Goal: Check status: Check status

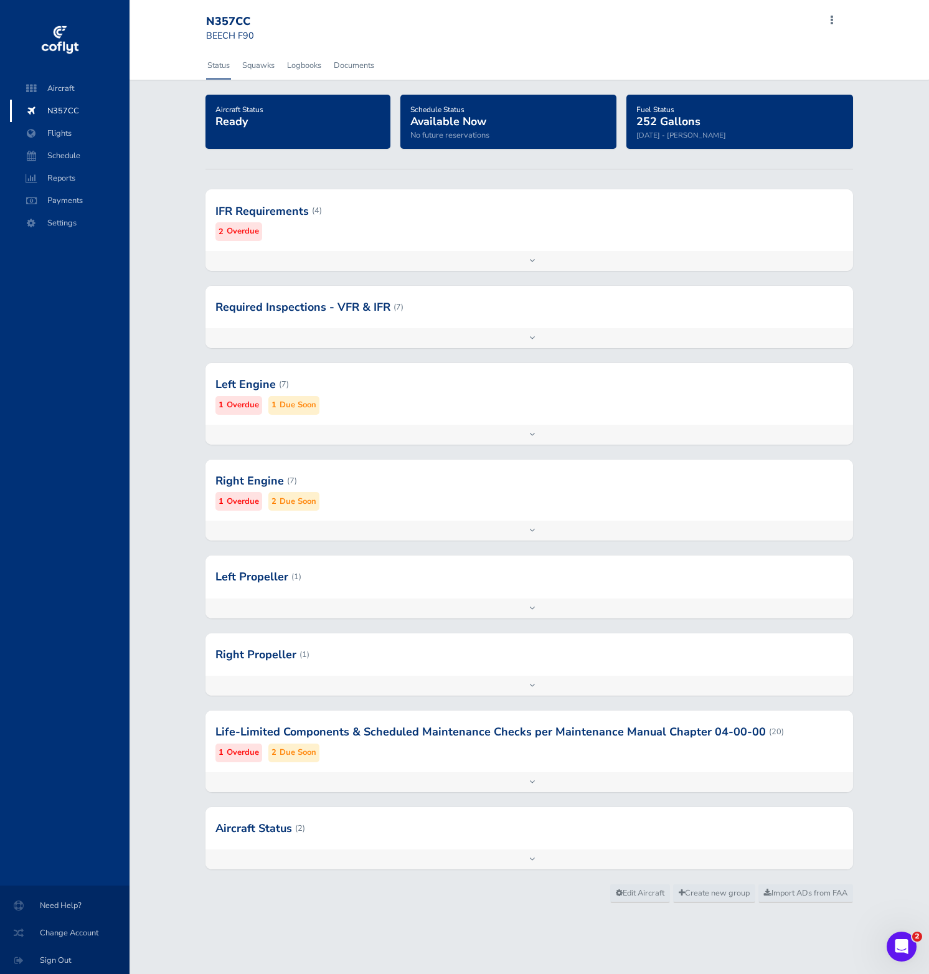
click at [481, 588] on div at bounding box center [529, 576] width 648 height 42
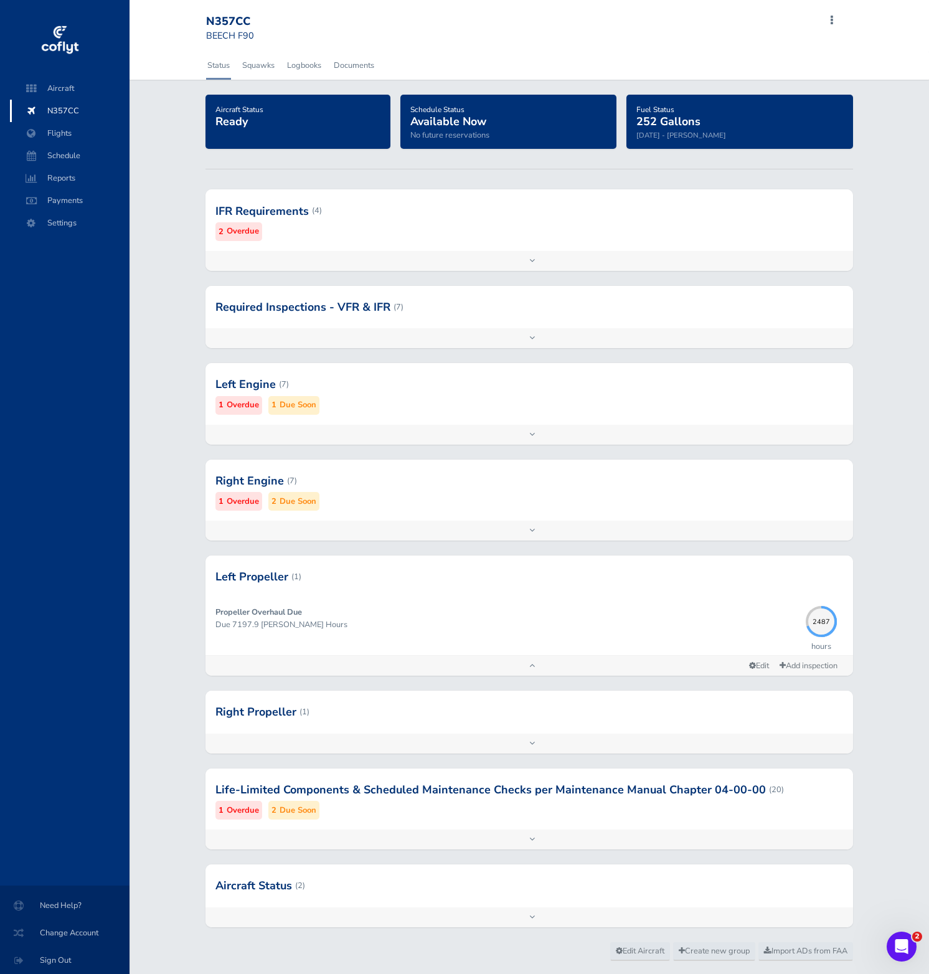
click at [486, 486] on div at bounding box center [529, 480] width 648 height 61
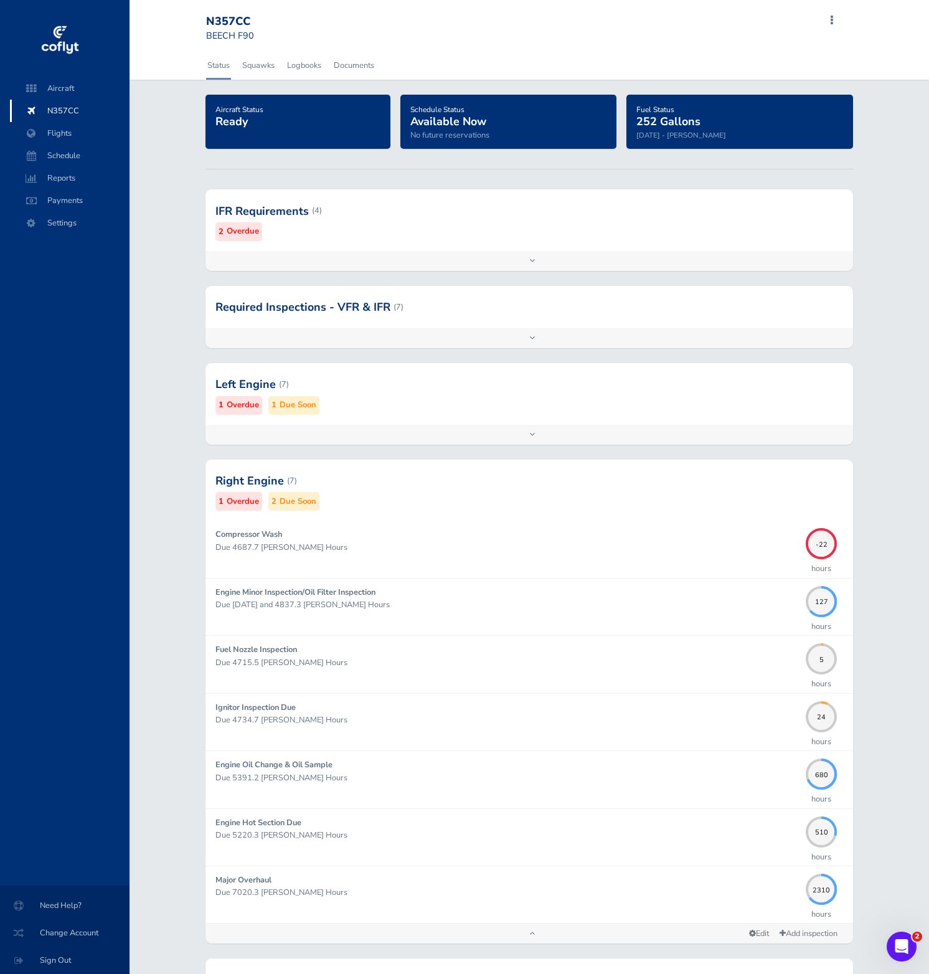
click at [509, 389] on div at bounding box center [529, 384] width 648 height 61
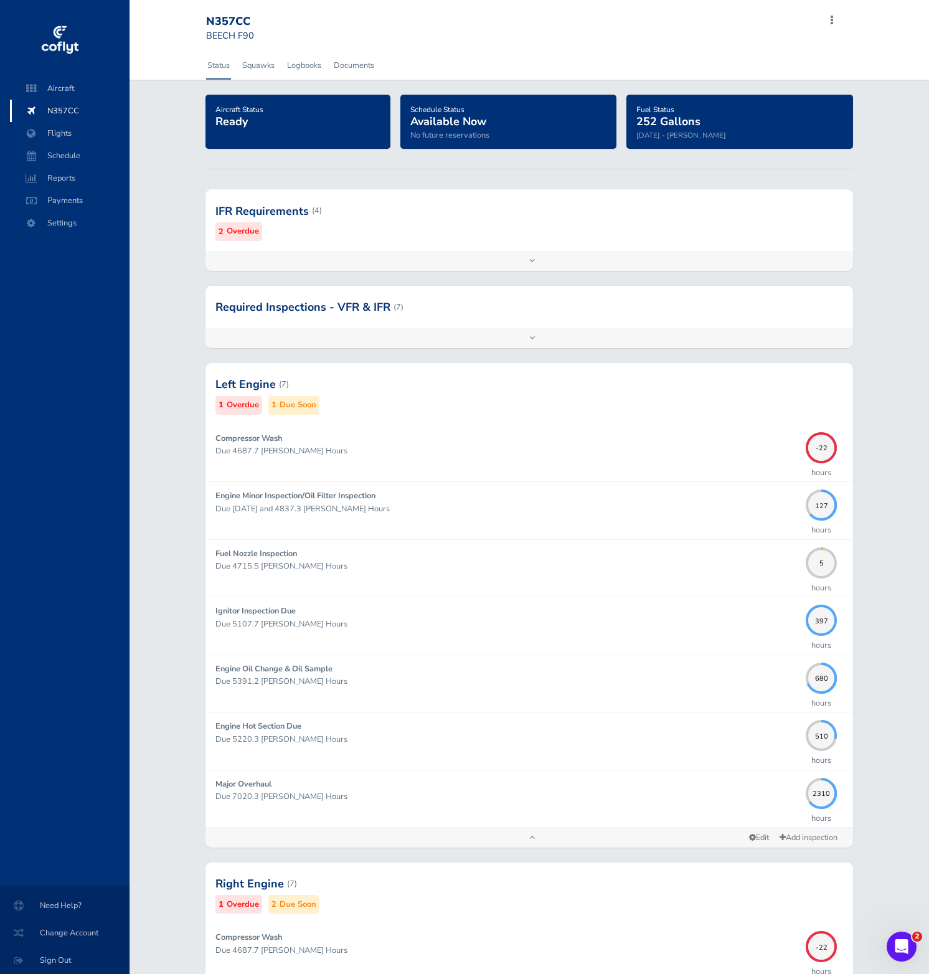
click at [711, 239] on div at bounding box center [529, 210] width 648 height 61
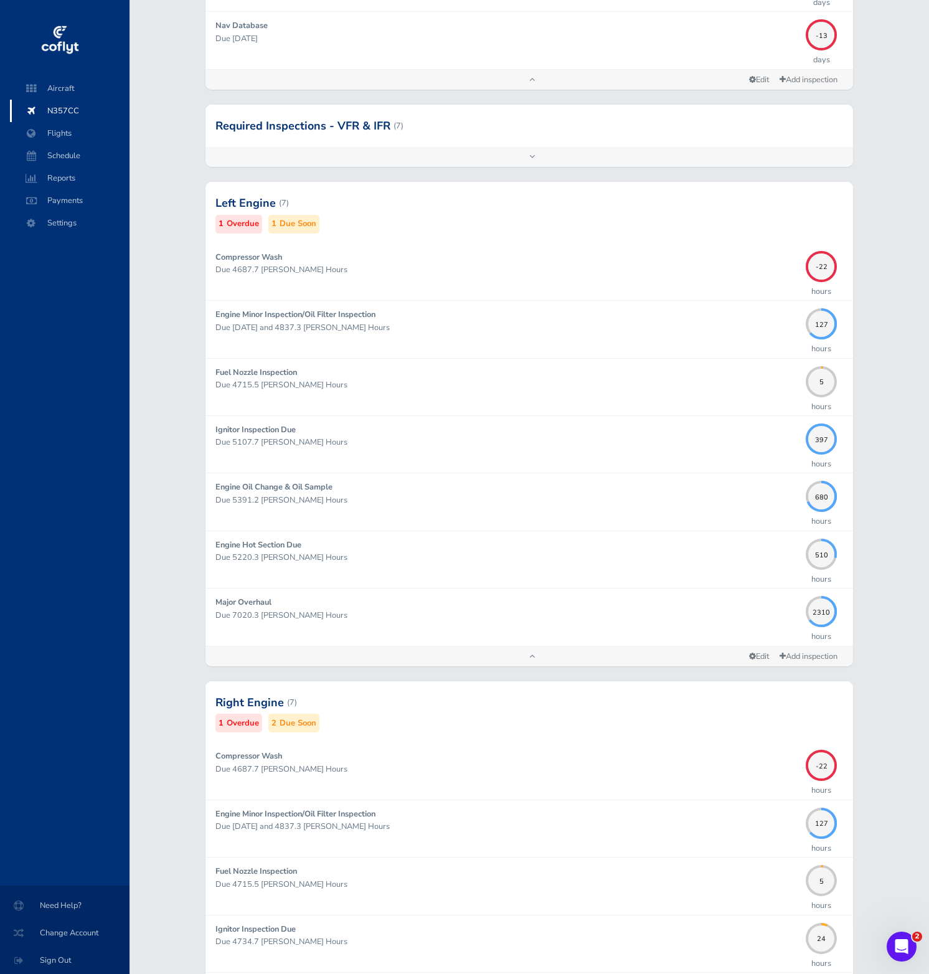
scroll to position [750, 0]
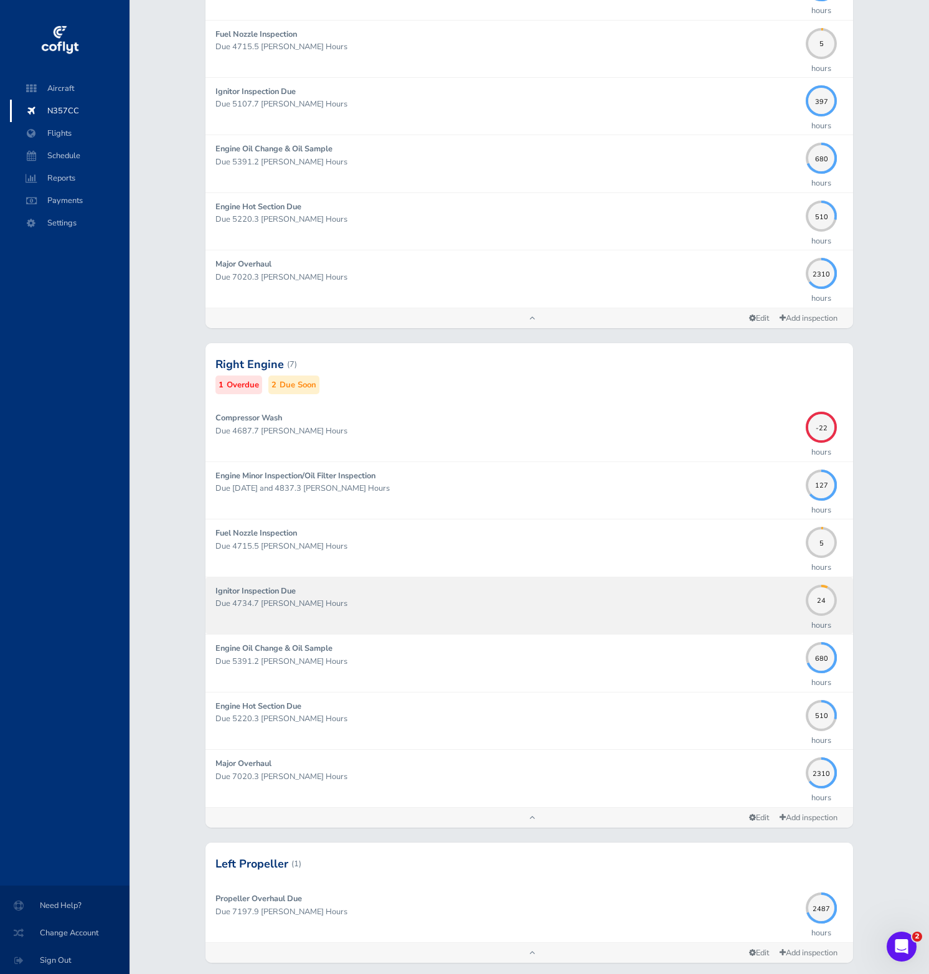
click at [739, 611] on div "Ignitor Inspection Due Due 4734.7 Hobbs Hours" at bounding box center [507, 606] width 584 height 42
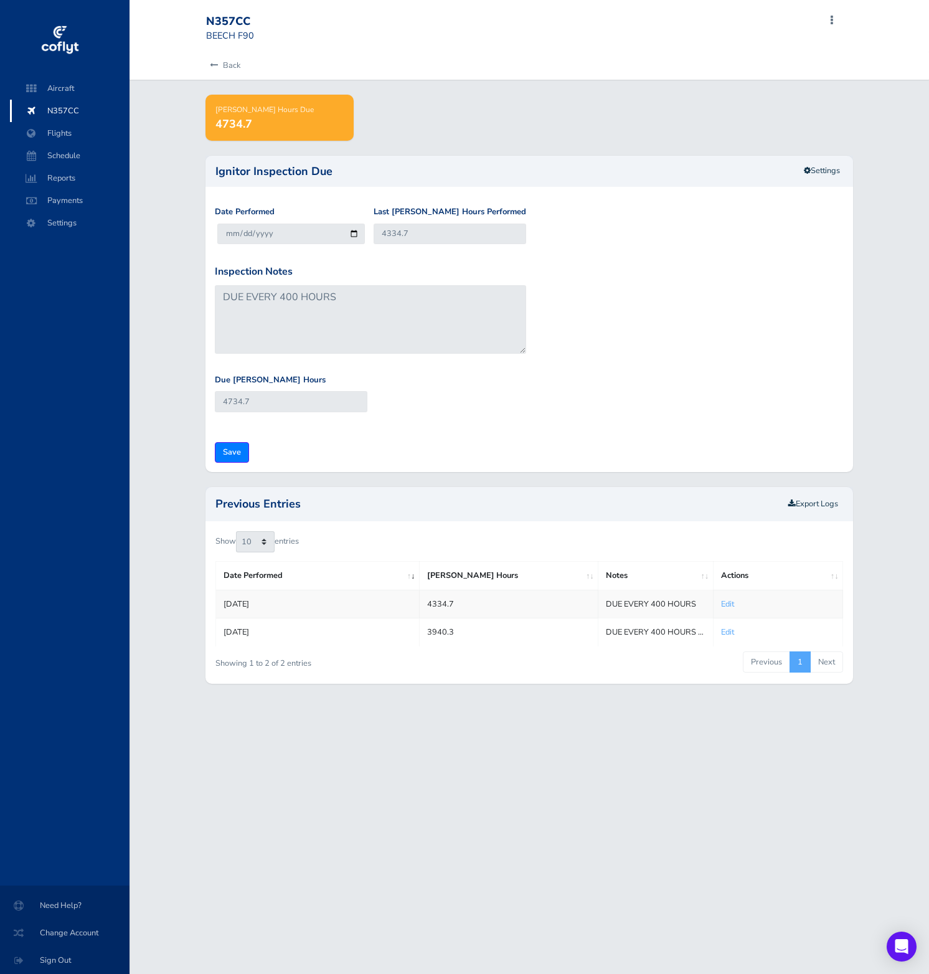
click at [737, 614] on td "Edit" at bounding box center [778, 604] width 130 height 28
click at [819, 170] on link "Settings" at bounding box center [822, 171] width 52 height 21
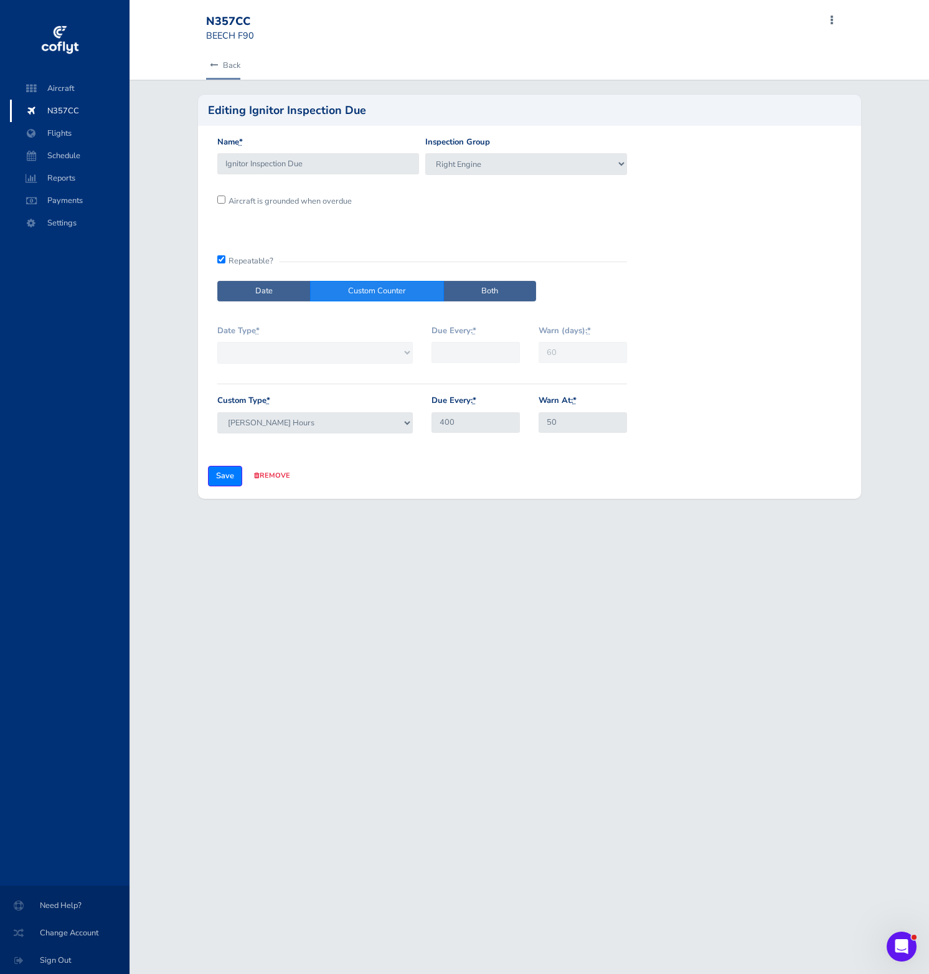
click at [227, 61] on link "Back" at bounding box center [223, 65] width 34 height 27
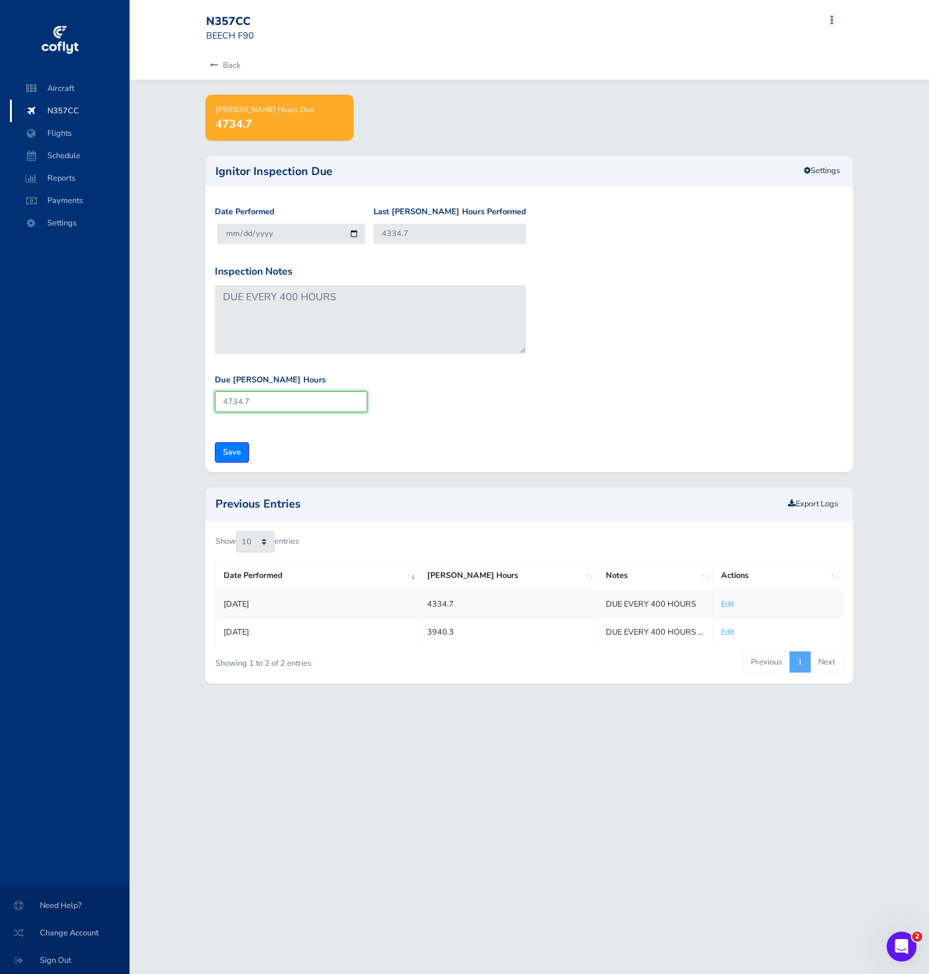
click at [305, 405] on input "4734.7" at bounding box center [291, 401] width 153 height 21
click at [230, 75] on link "Back" at bounding box center [223, 65] width 34 height 27
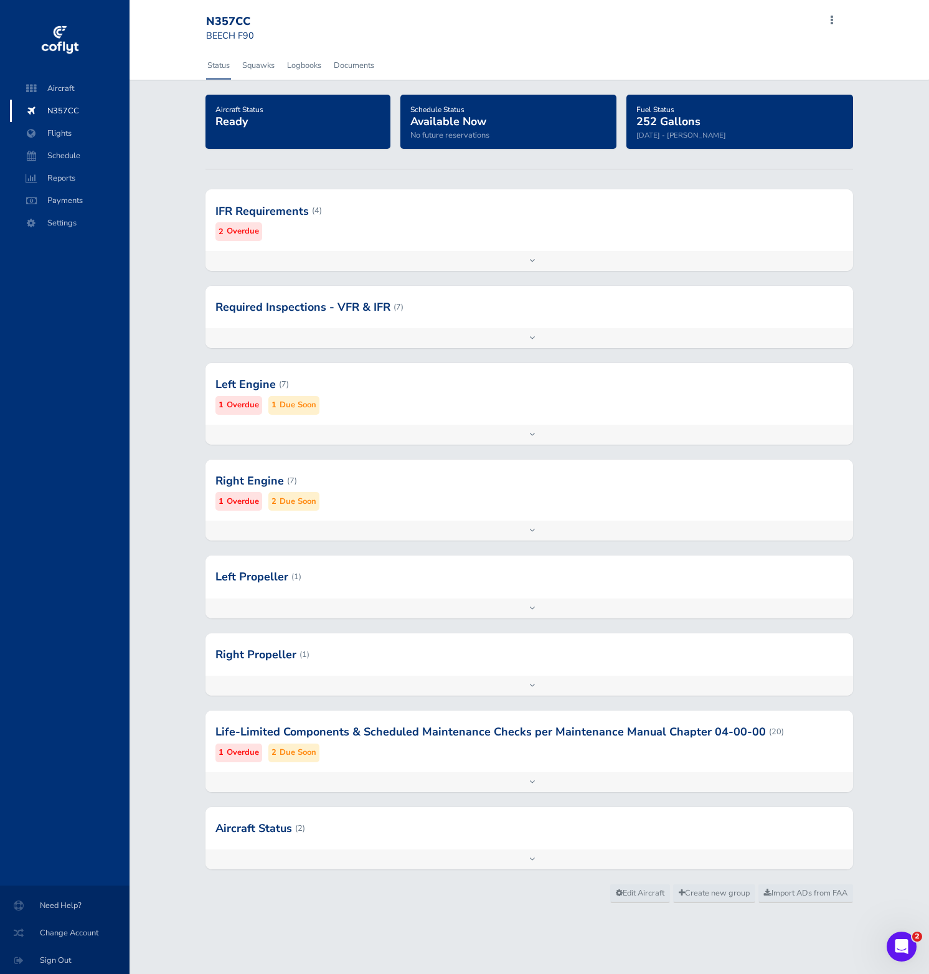
click at [385, 394] on div at bounding box center [529, 384] width 648 height 61
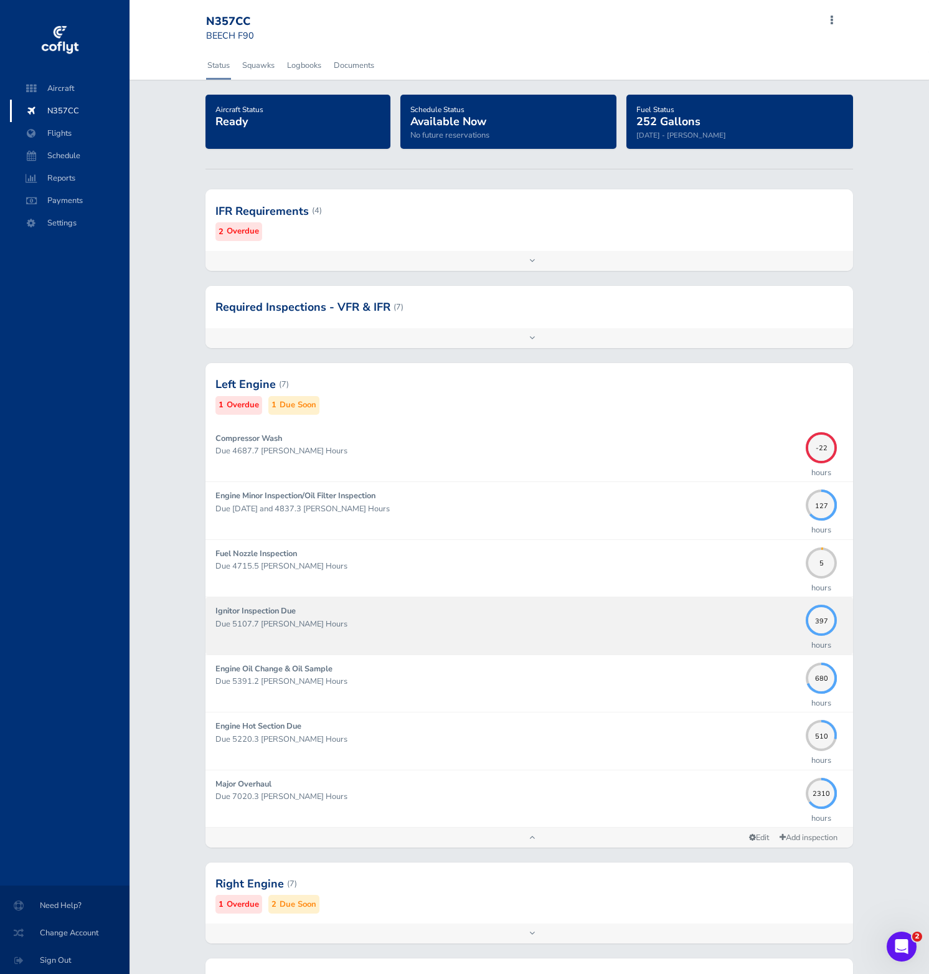
click at [514, 621] on p "Due 5107.7 [PERSON_NAME] Hours" at bounding box center [507, 624] width 584 height 12
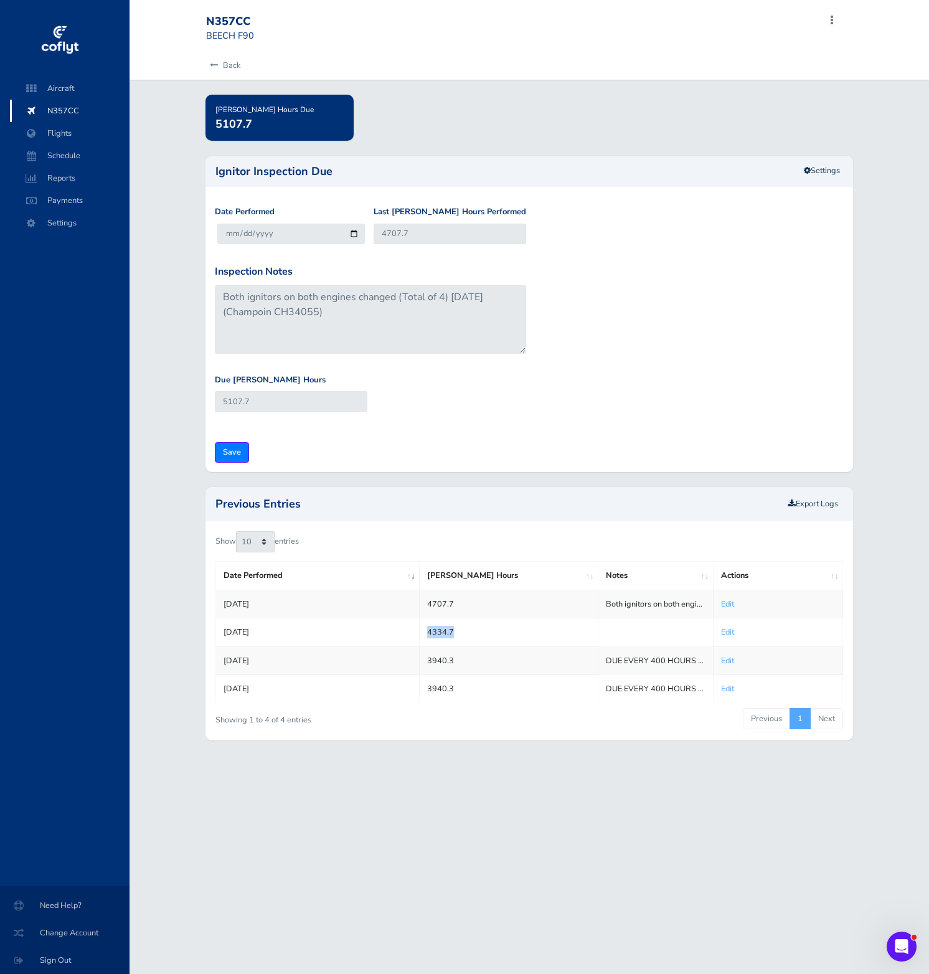
drag, startPoint x: 462, startPoint y: 630, endPoint x: 425, endPoint y: 632, distance: 36.8
click at [425, 632] on td "4334.7" at bounding box center [508, 632] width 179 height 28
copy td "4334.7"
click at [219, 66] on link "Back" at bounding box center [223, 65] width 34 height 27
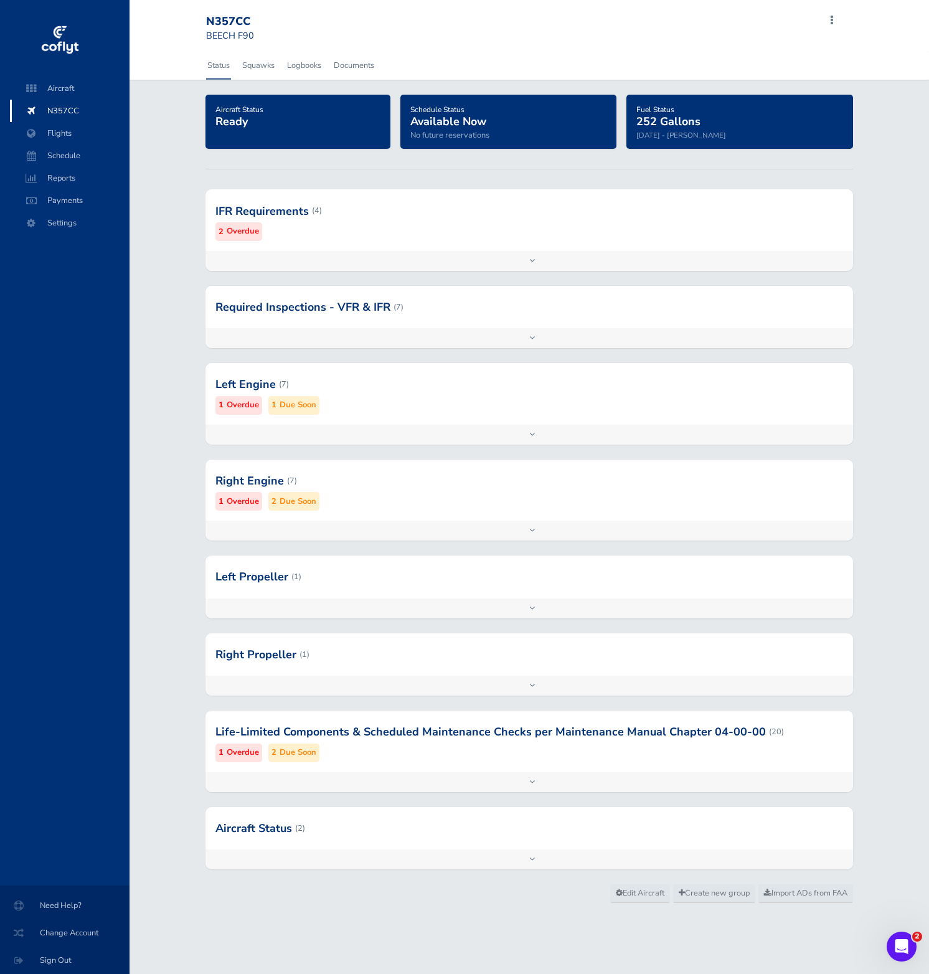
click at [519, 838] on div at bounding box center [529, 828] width 648 height 42
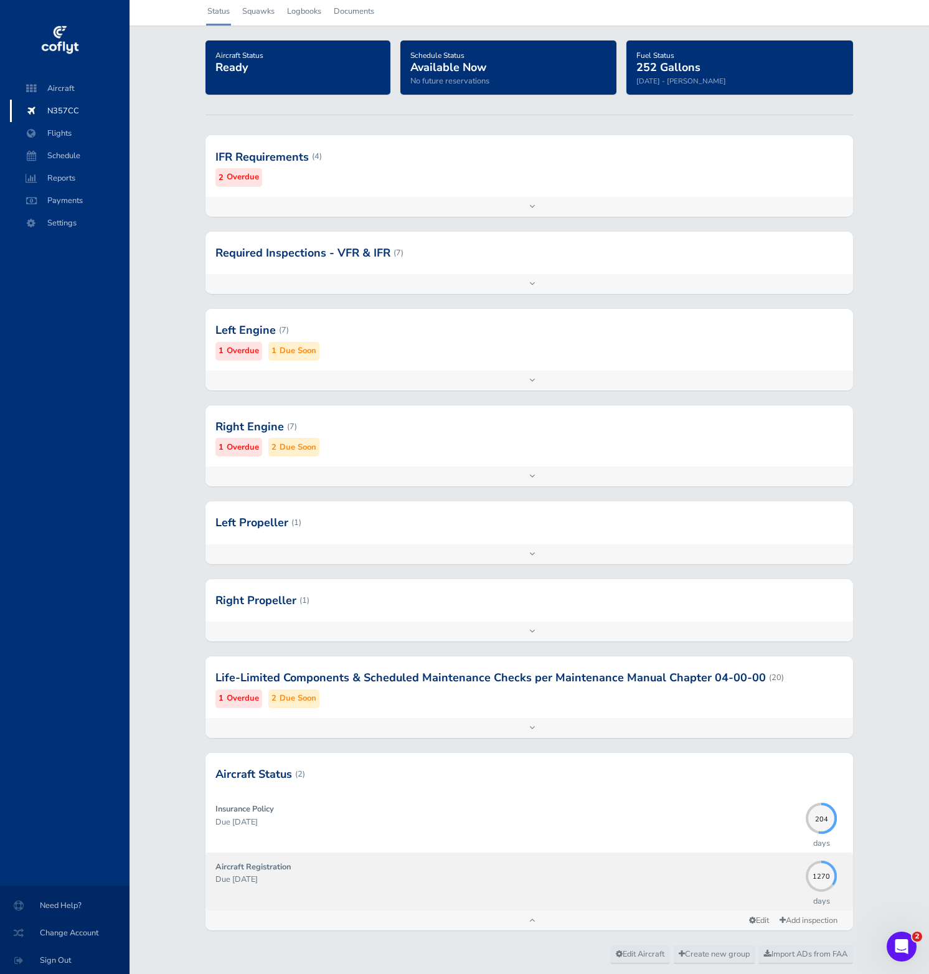
scroll to position [50, 0]
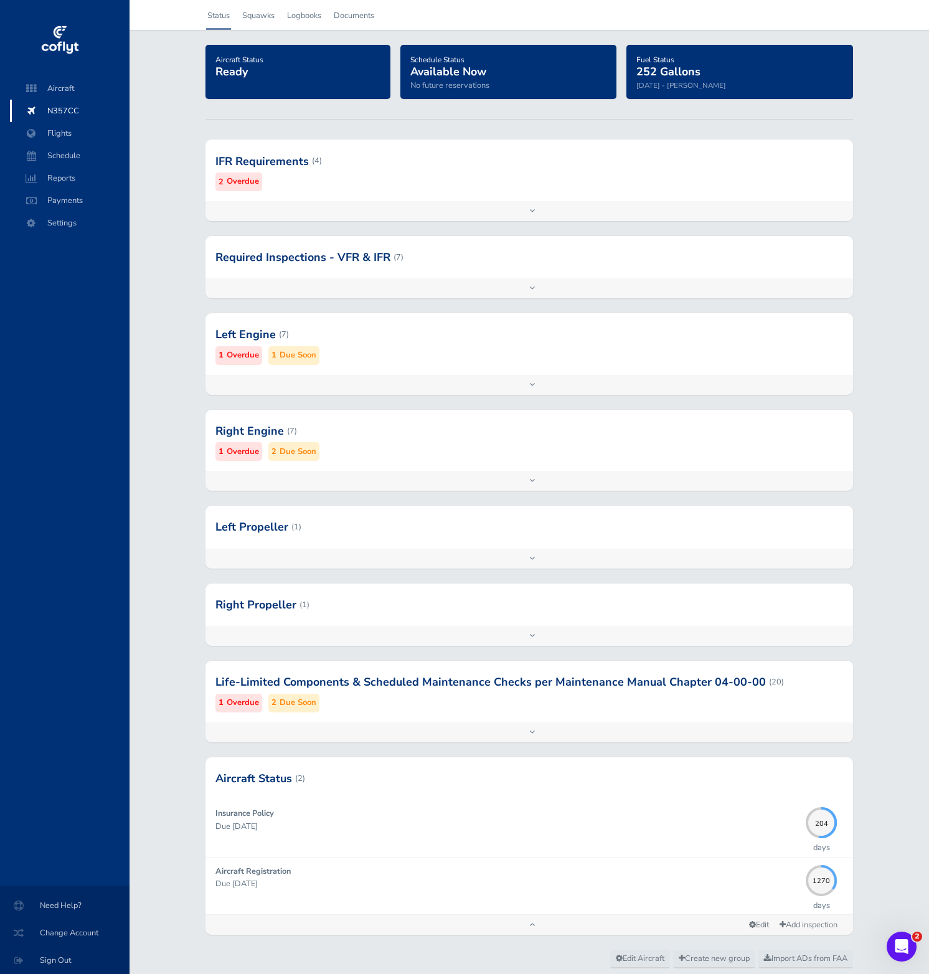
click at [494, 718] on div "Life-Limited Components & Scheduled Maintenance Checks per Maintenance Manual C…" at bounding box center [529, 691] width 648 height 61
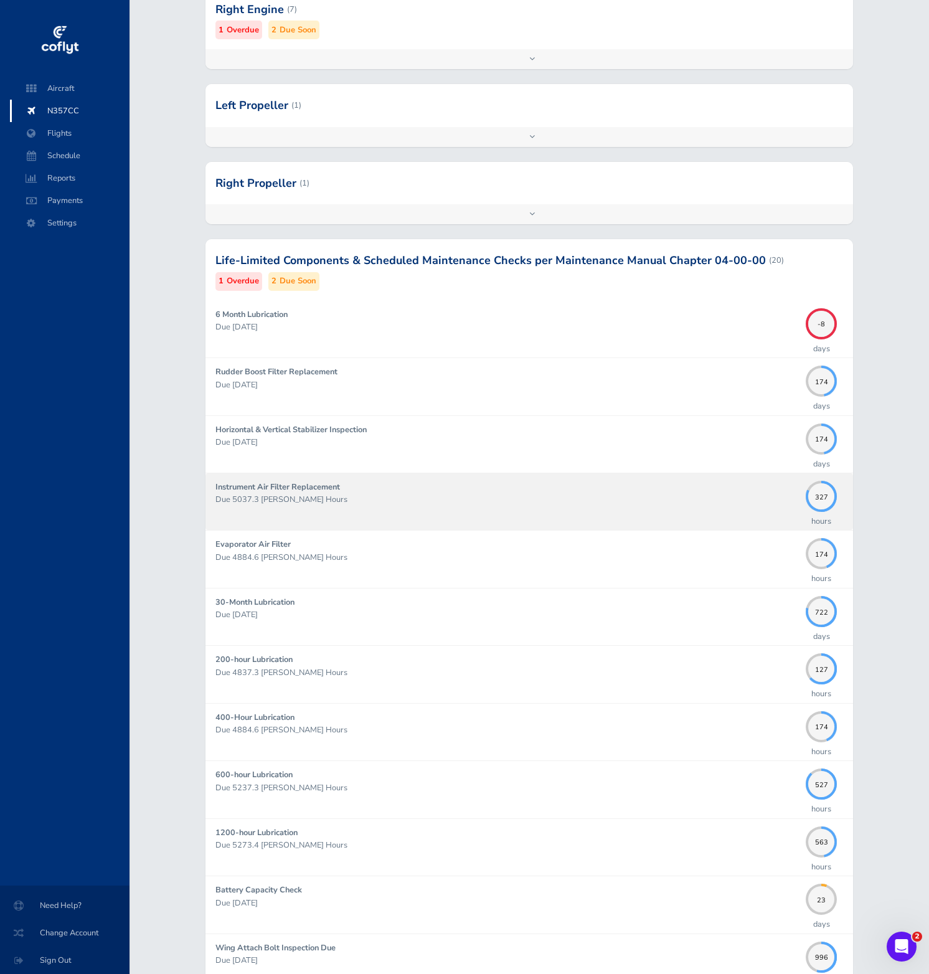
scroll to position [433, 0]
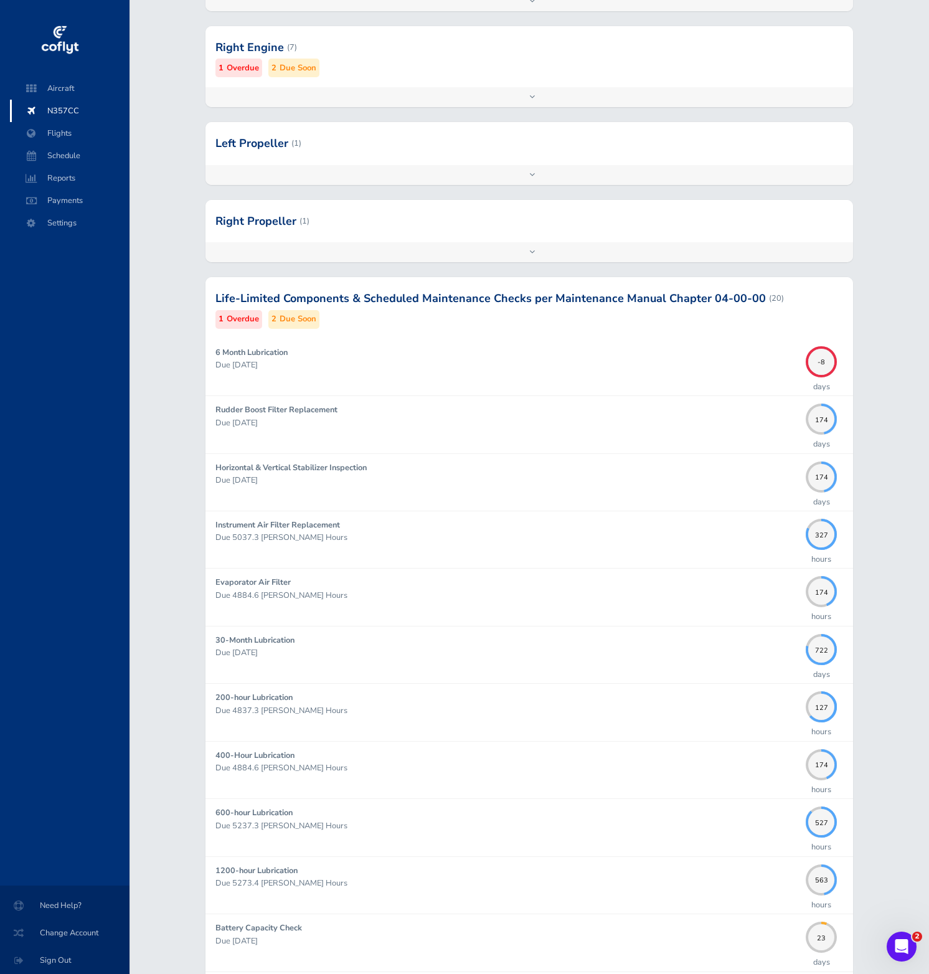
click at [648, 229] on div at bounding box center [529, 221] width 648 height 42
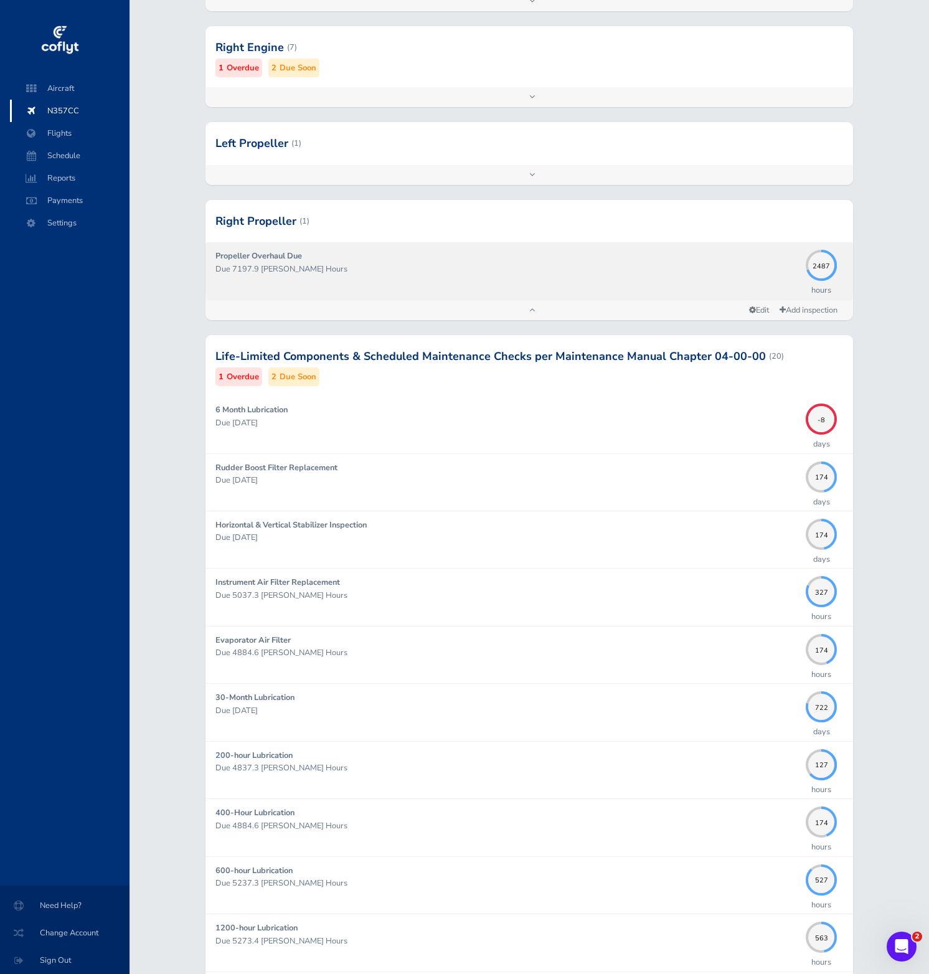
click at [549, 263] on p "Due 7197.9 [PERSON_NAME] Hours" at bounding box center [507, 269] width 584 height 12
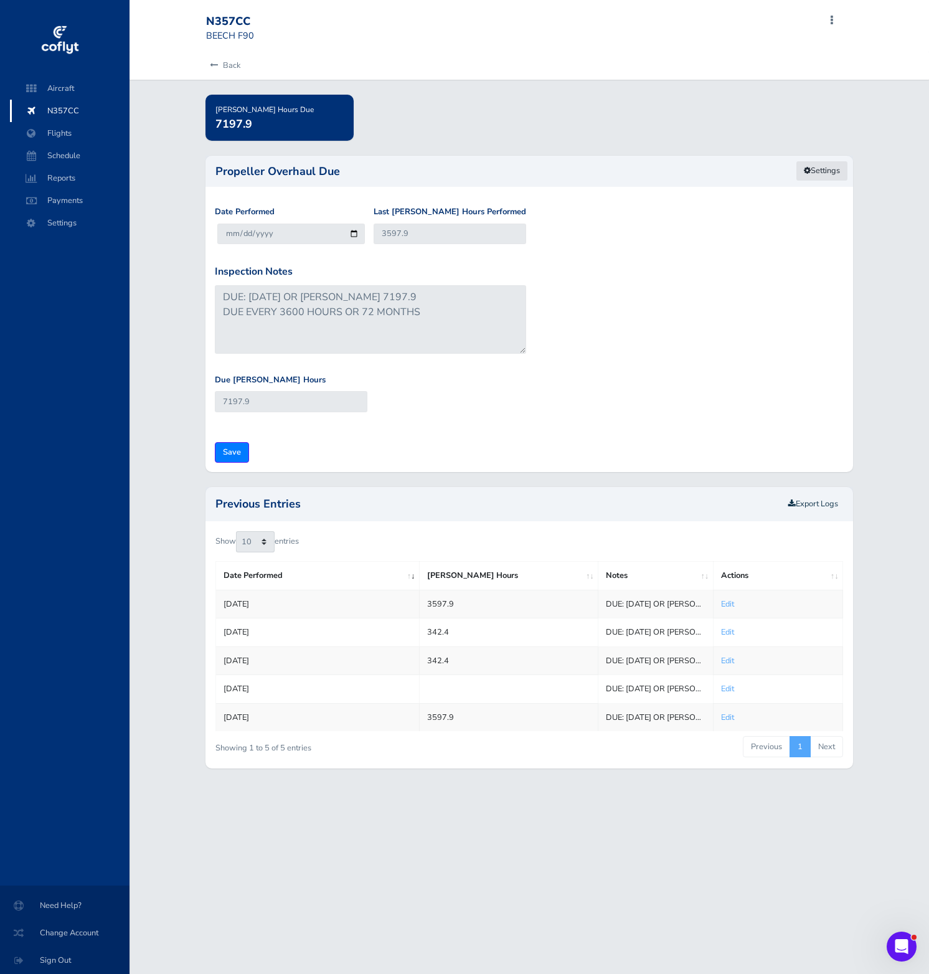
click at [820, 169] on link "Settings" at bounding box center [822, 171] width 52 height 21
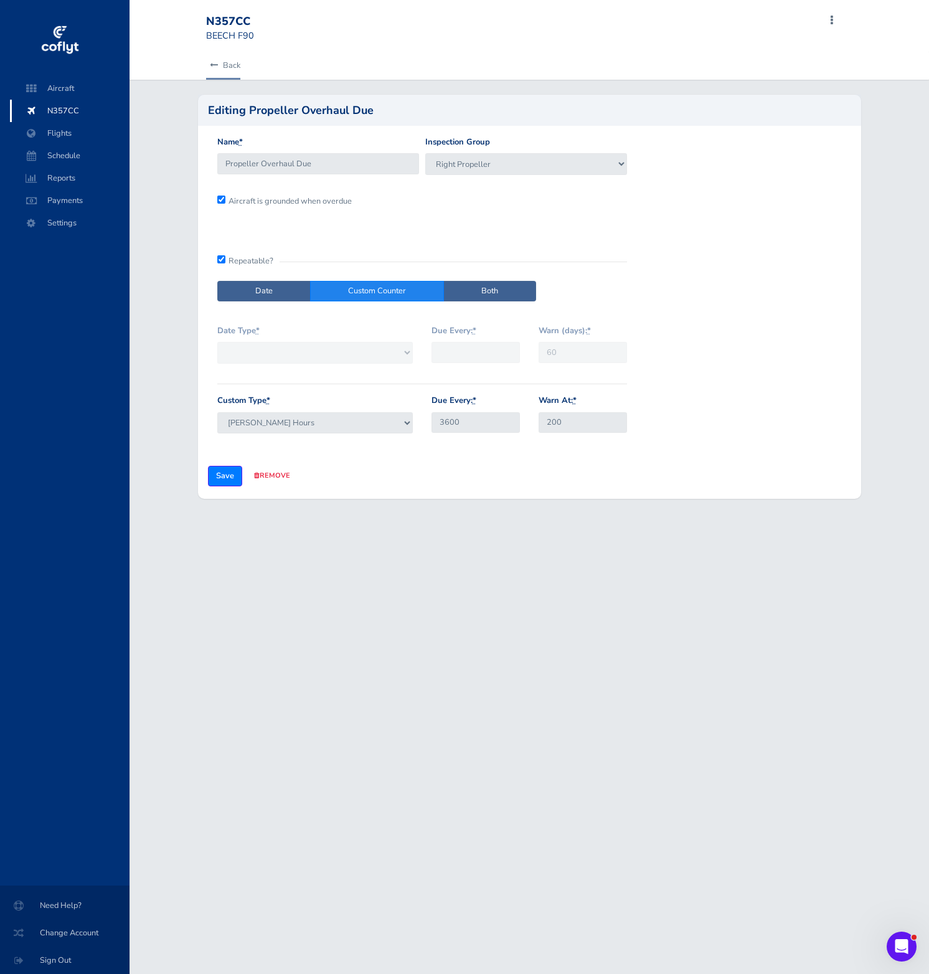
click at [224, 66] on link "Back" at bounding box center [223, 65] width 34 height 27
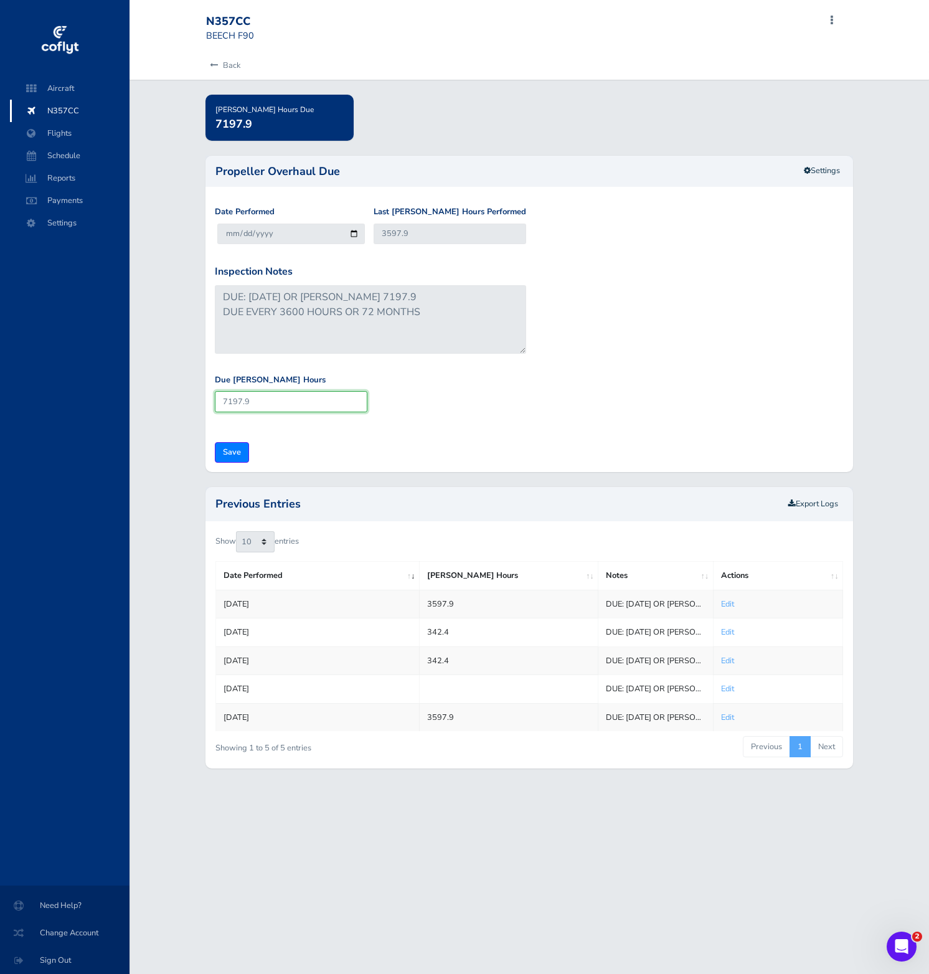
click at [252, 404] on input "7197.9" at bounding box center [291, 401] width 153 height 21
click at [826, 170] on link "Settings" at bounding box center [822, 171] width 52 height 21
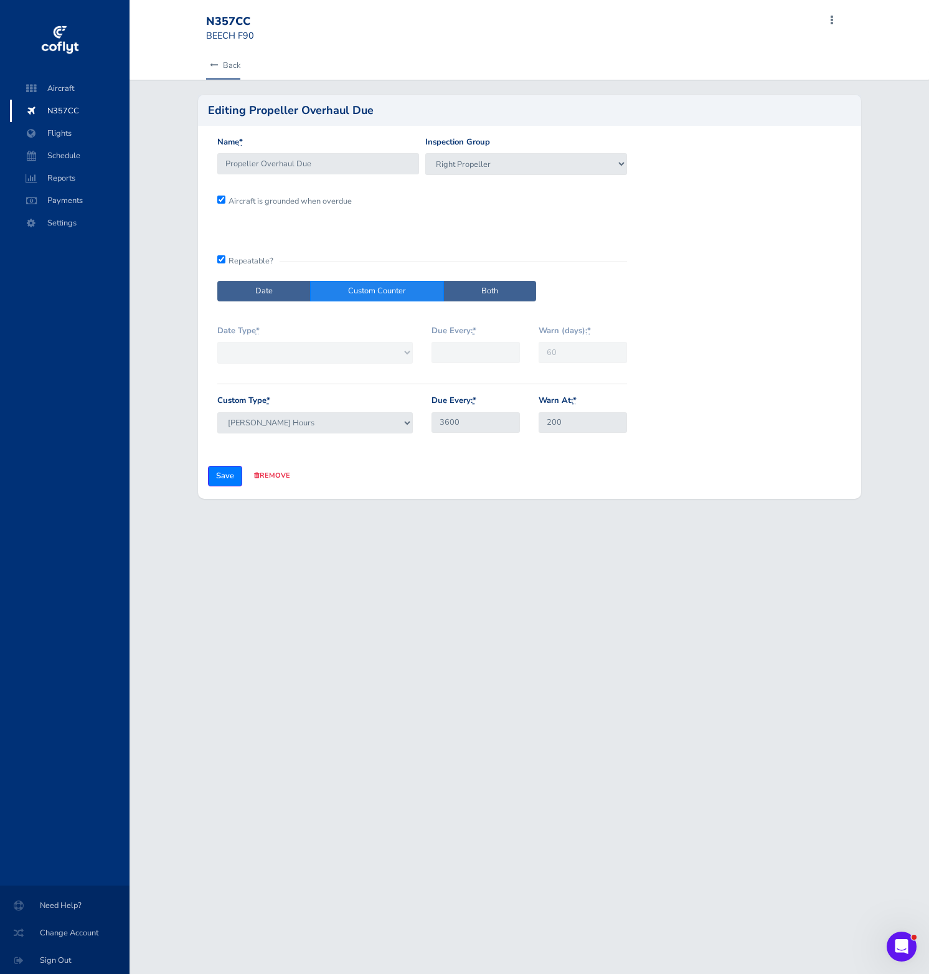
click at [219, 71] on link "Back" at bounding box center [223, 65] width 34 height 27
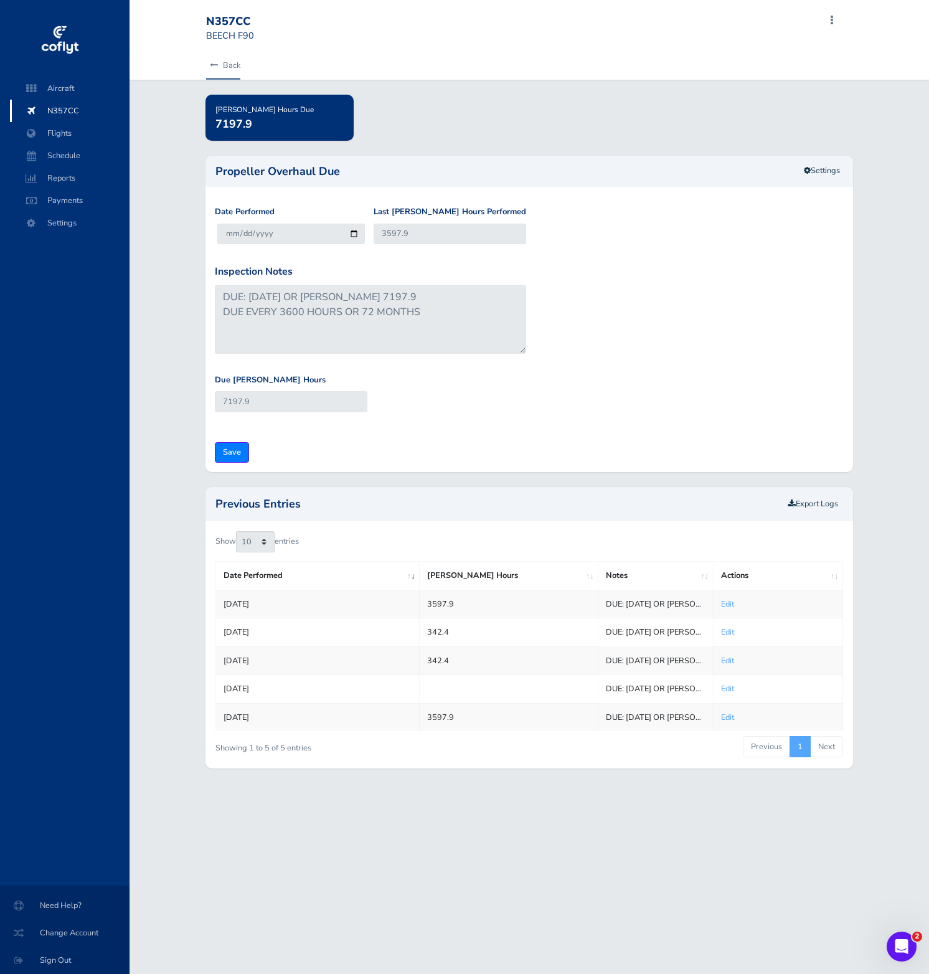
click at [219, 71] on link "Back" at bounding box center [223, 65] width 34 height 27
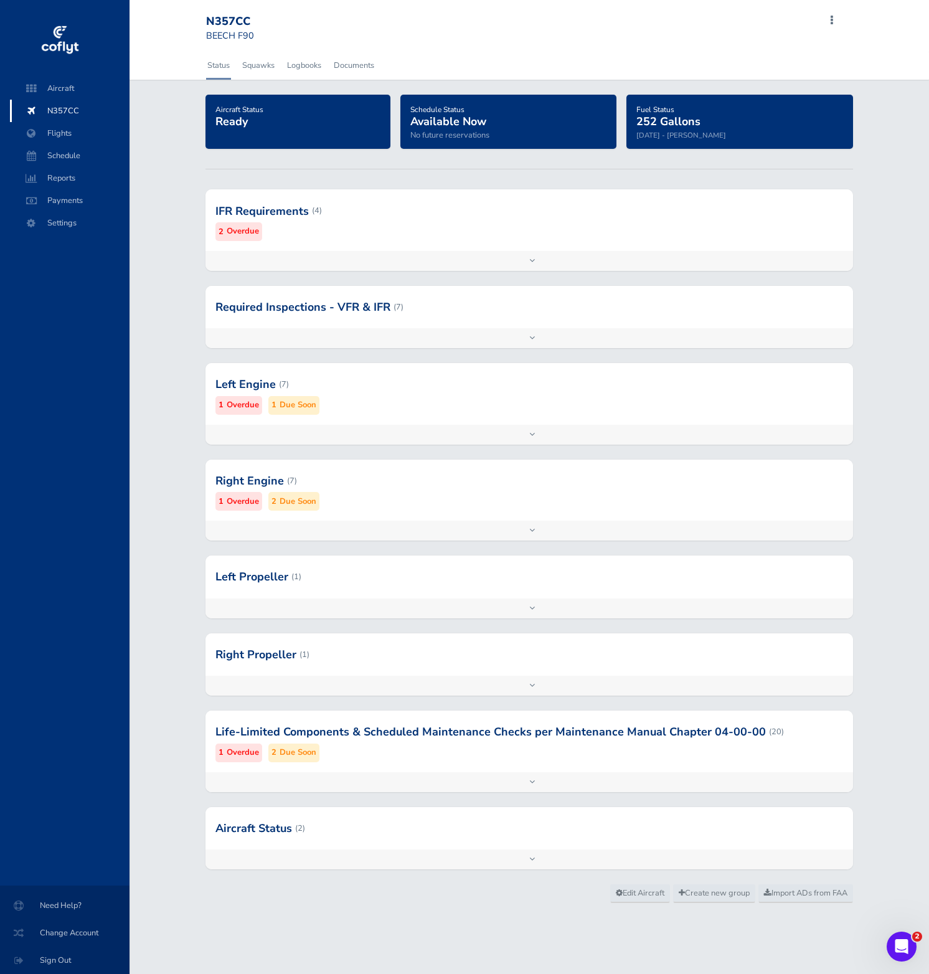
click at [567, 581] on div at bounding box center [529, 576] width 648 height 42
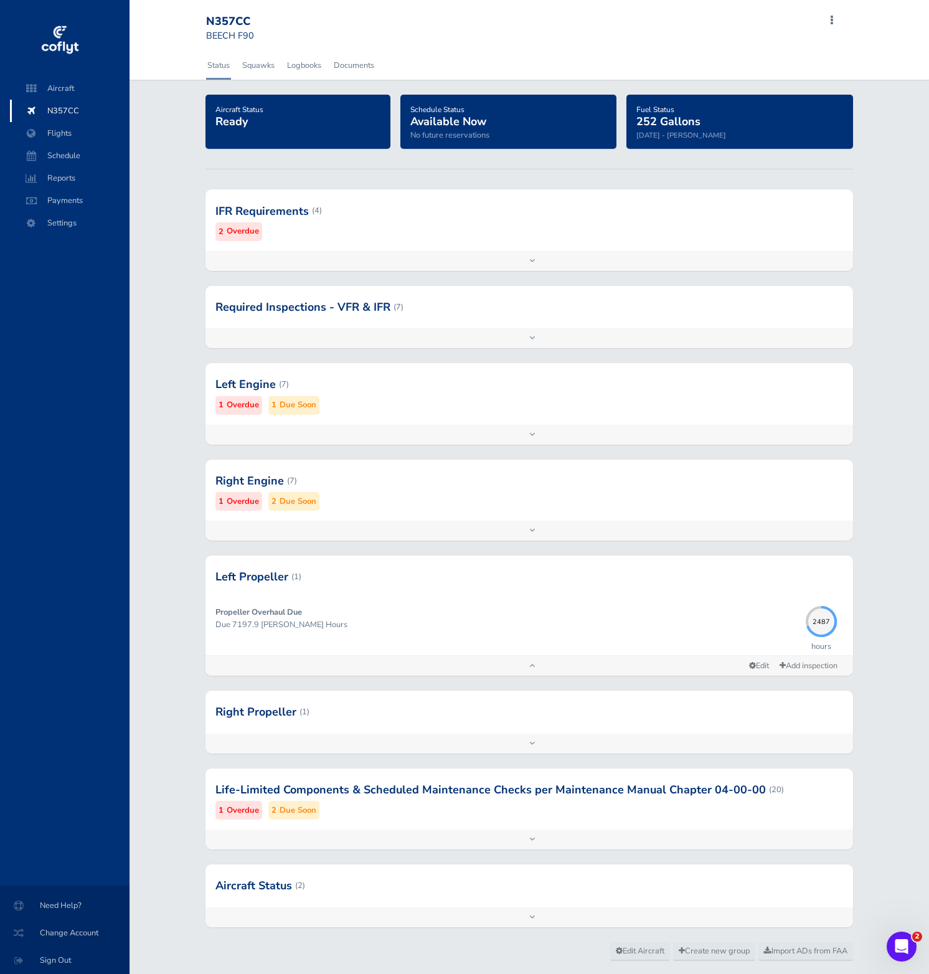
click at [704, 694] on div at bounding box center [529, 712] width 648 height 42
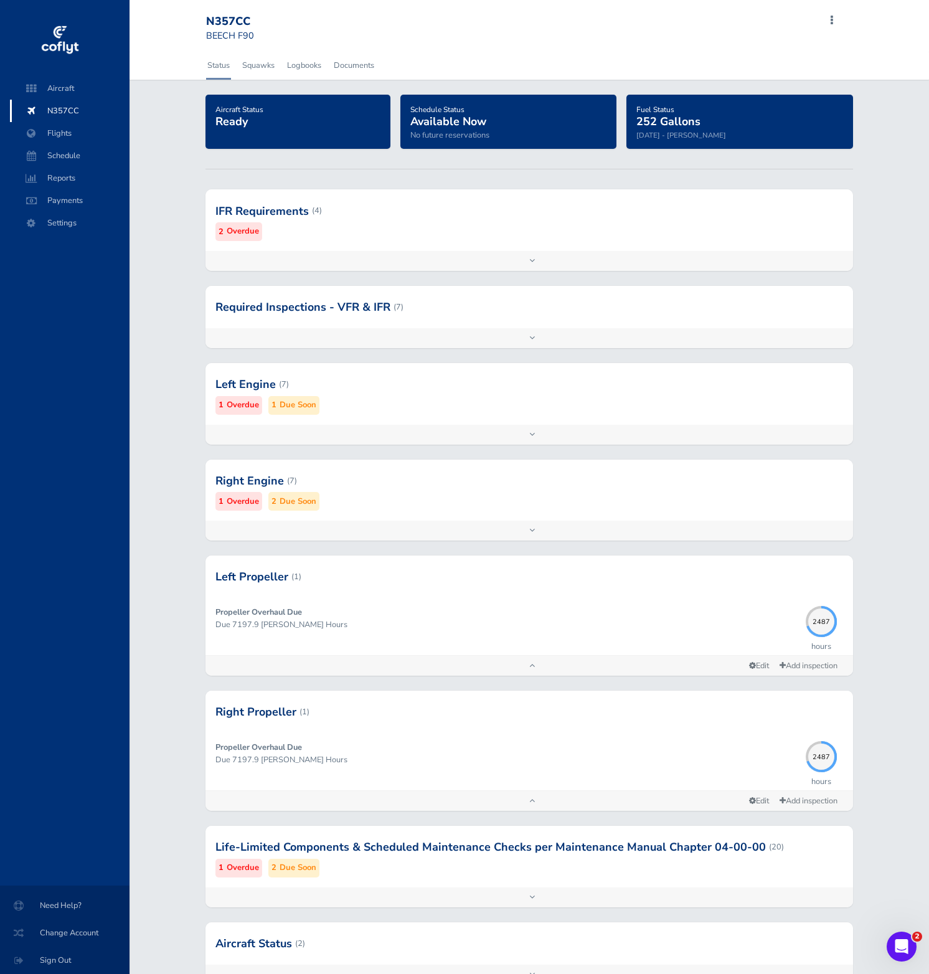
click at [495, 308] on div at bounding box center [529, 307] width 648 height 42
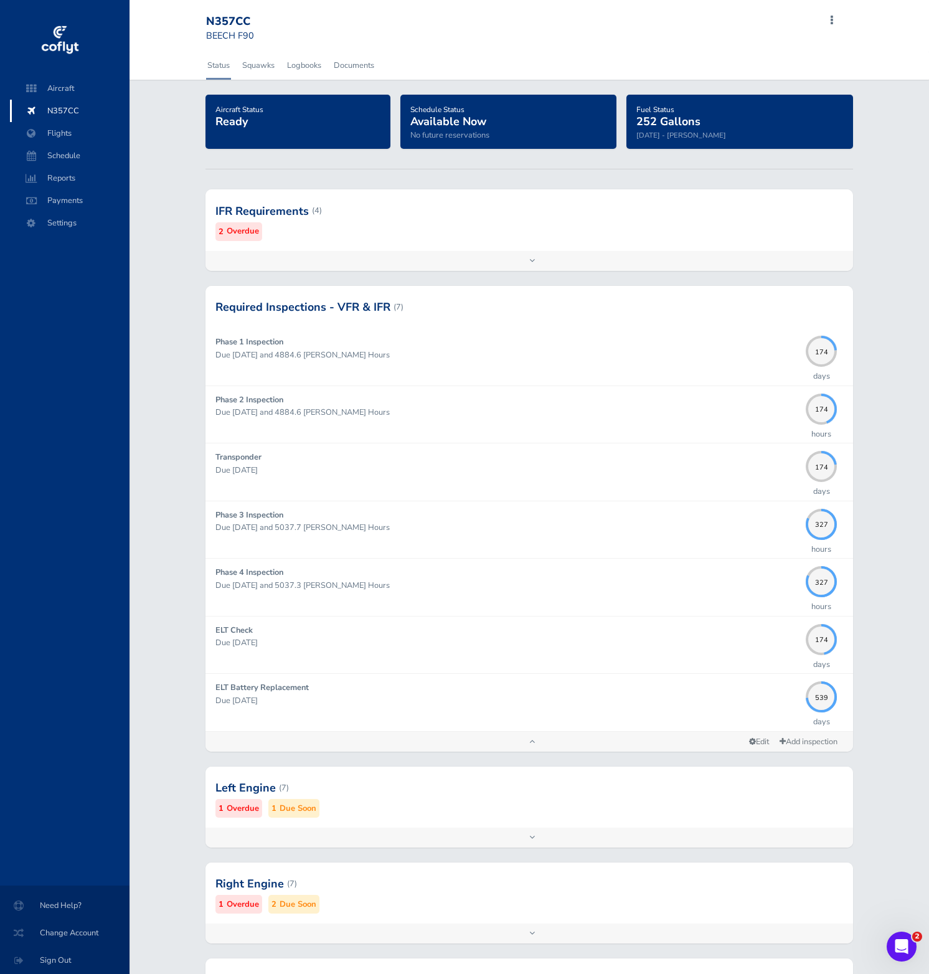
click at [416, 230] on div at bounding box center [529, 210] width 648 height 61
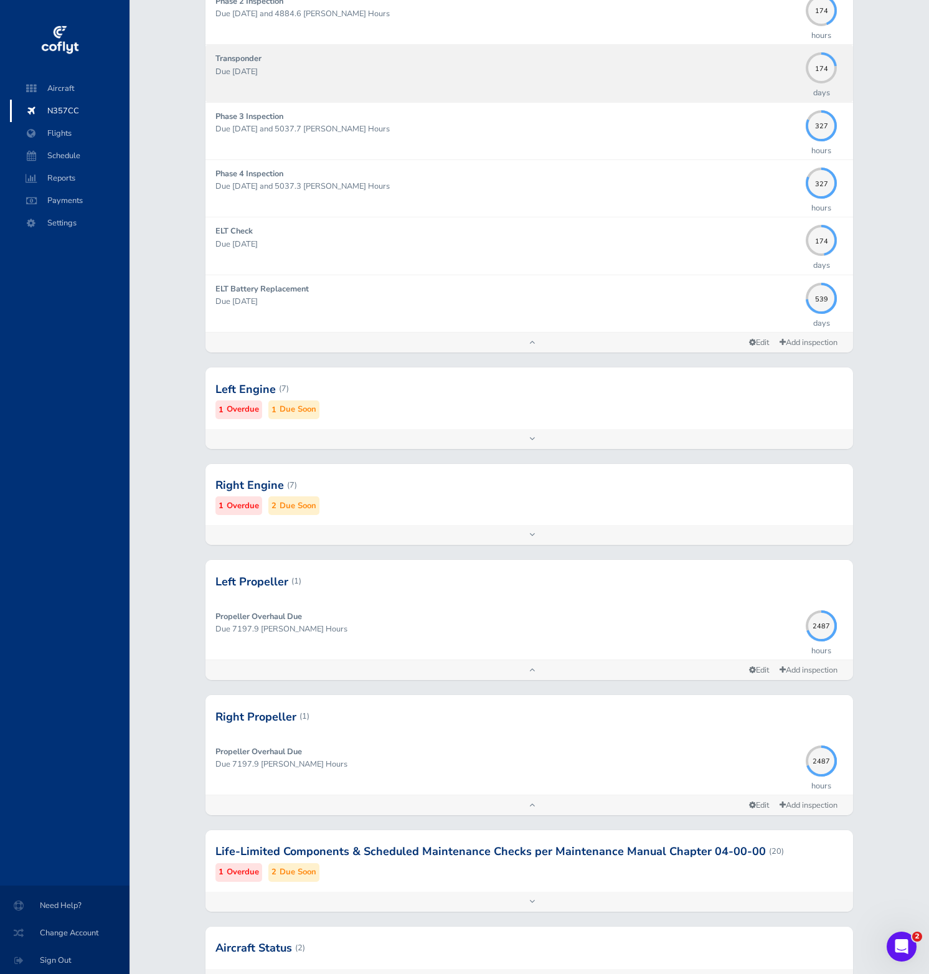
scroll to position [721, 0]
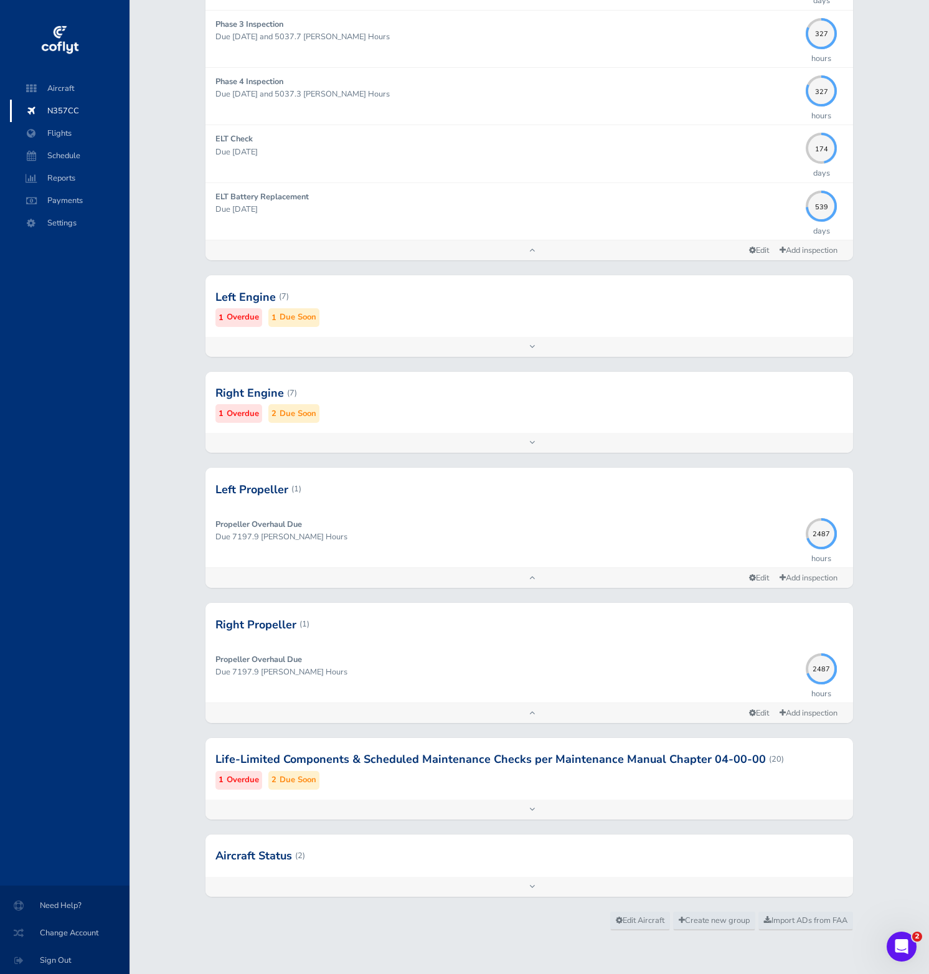
click at [599, 856] on div at bounding box center [529, 855] width 648 height 42
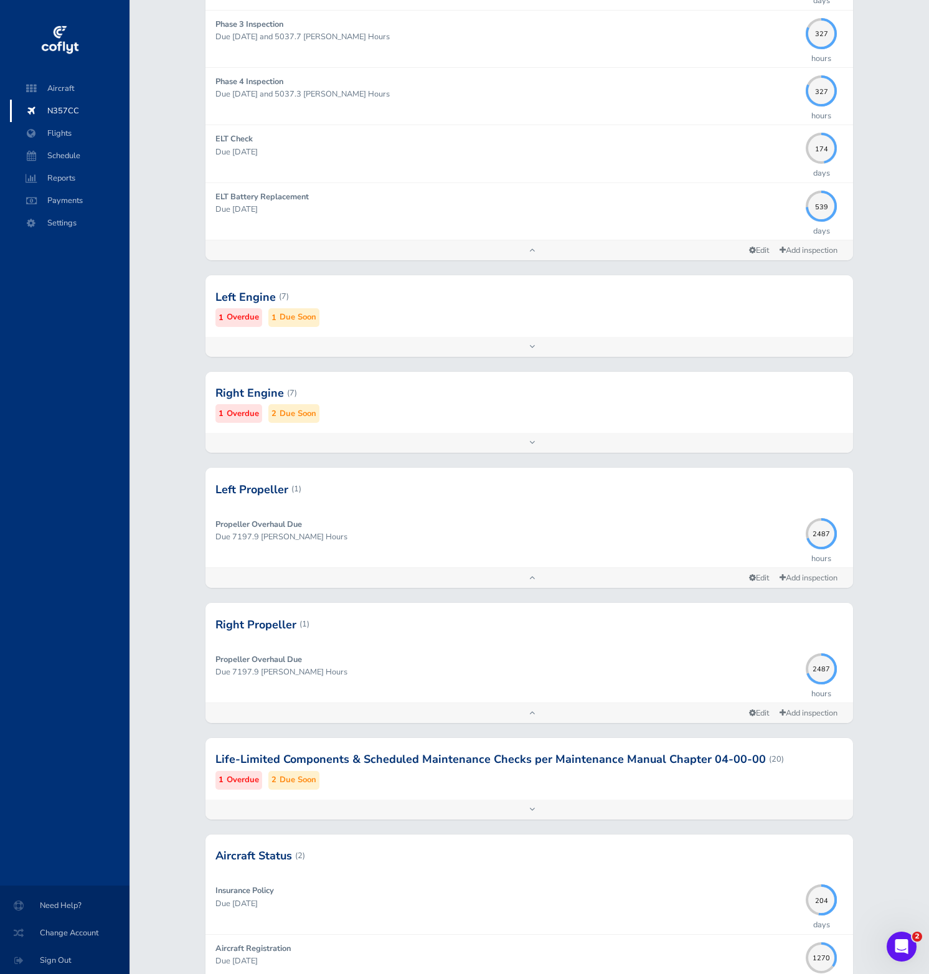
scroll to position [836, 0]
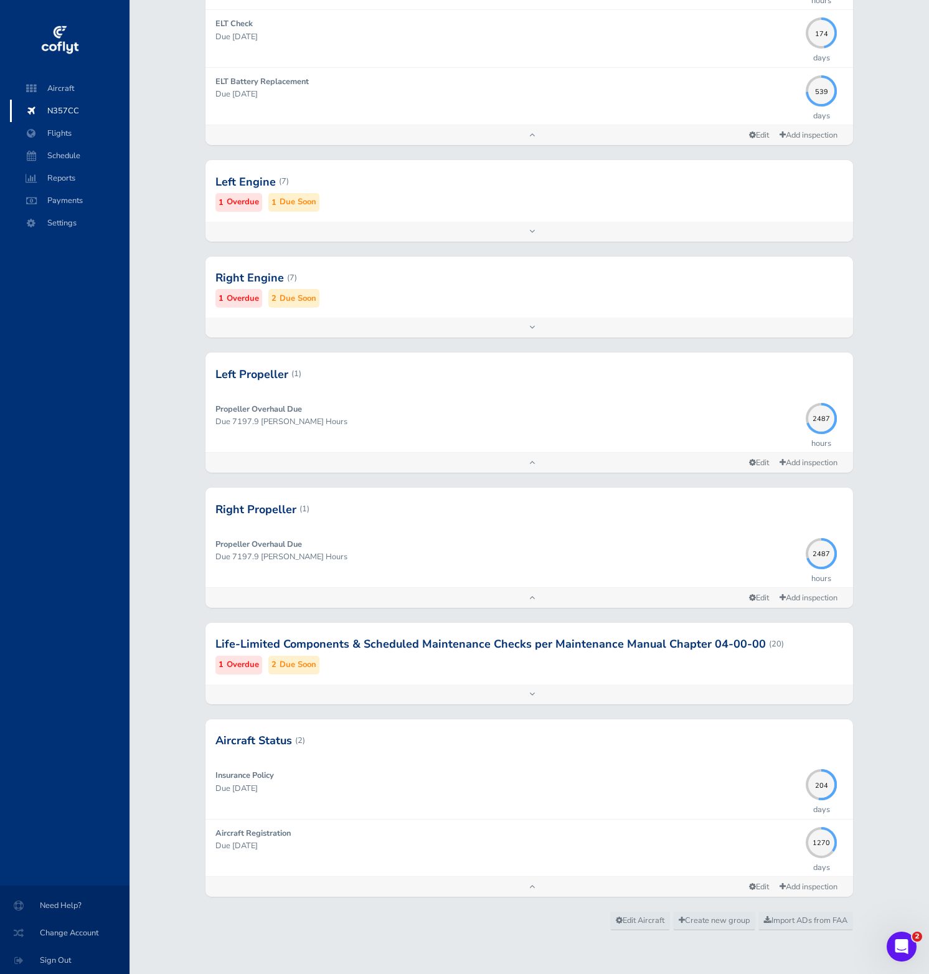
click at [345, 183] on div at bounding box center [529, 181] width 648 height 61
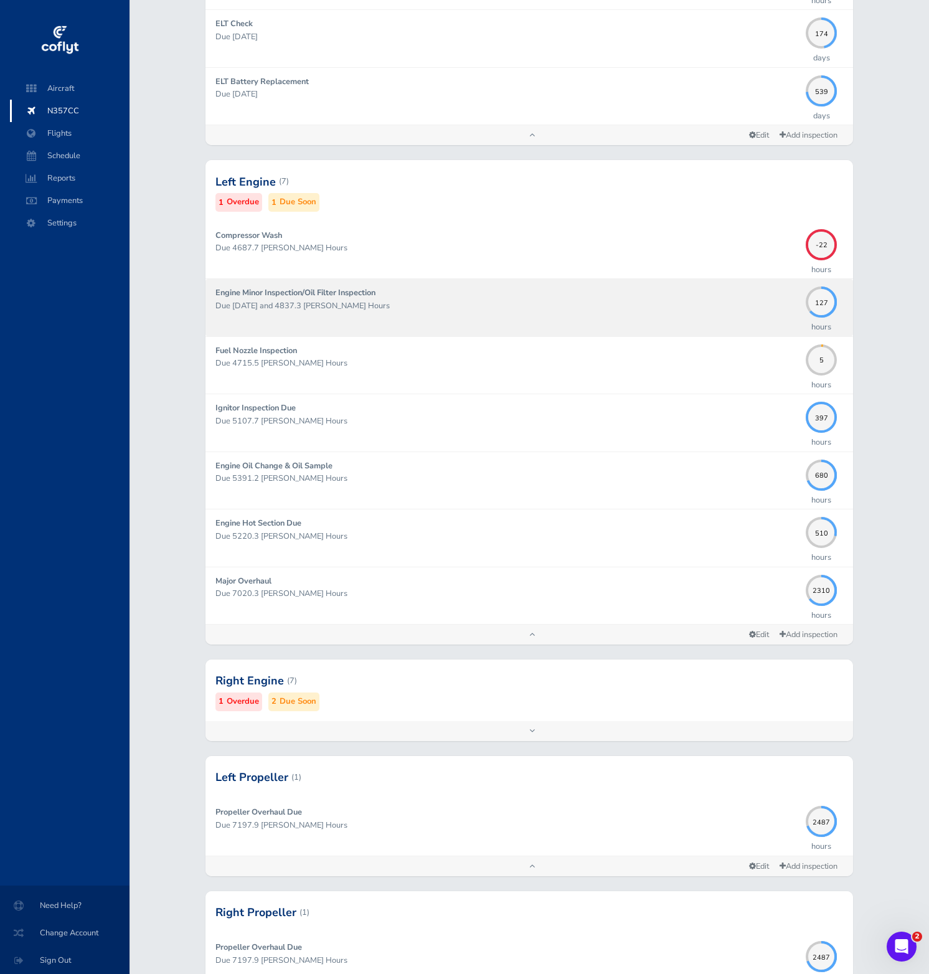
click at [731, 304] on p "Due [DATE] and 4837.3 [PERSON_NAME] Hours" at bounding box center [507, 306] width 584 height 12
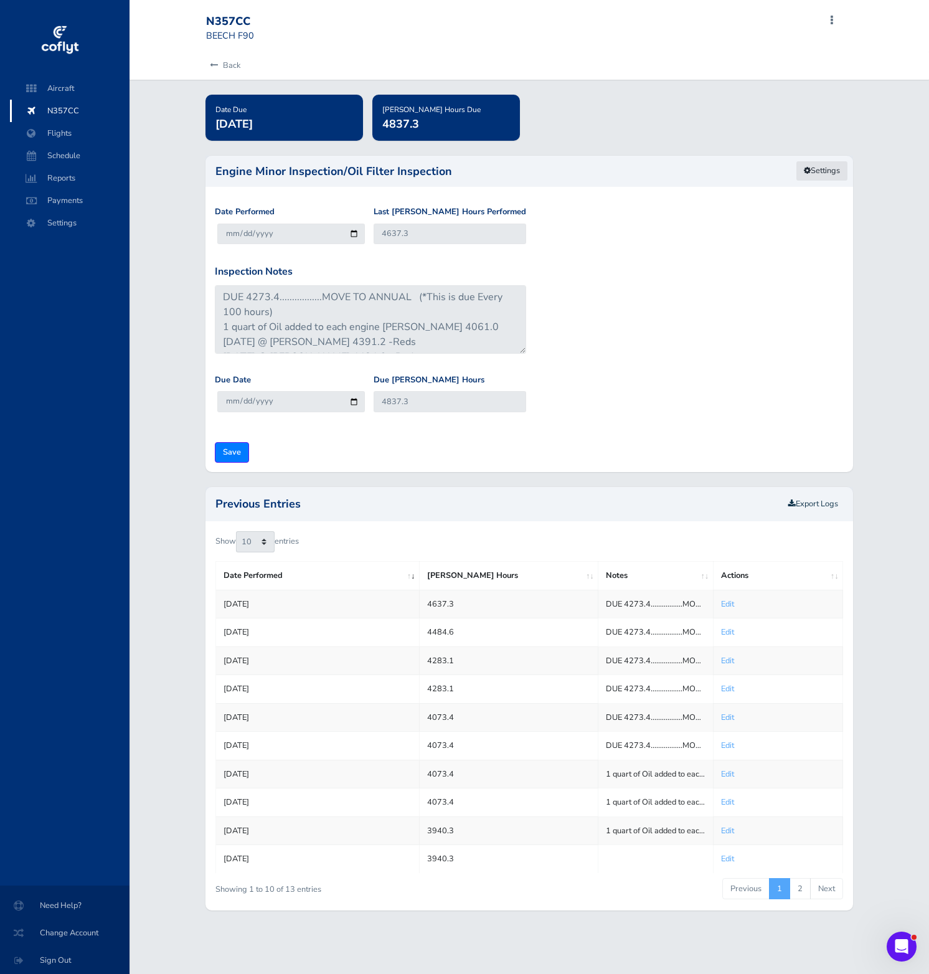
click at [816, 168] on link "Settings" at bounding box center [822, 171] width 52 height 21
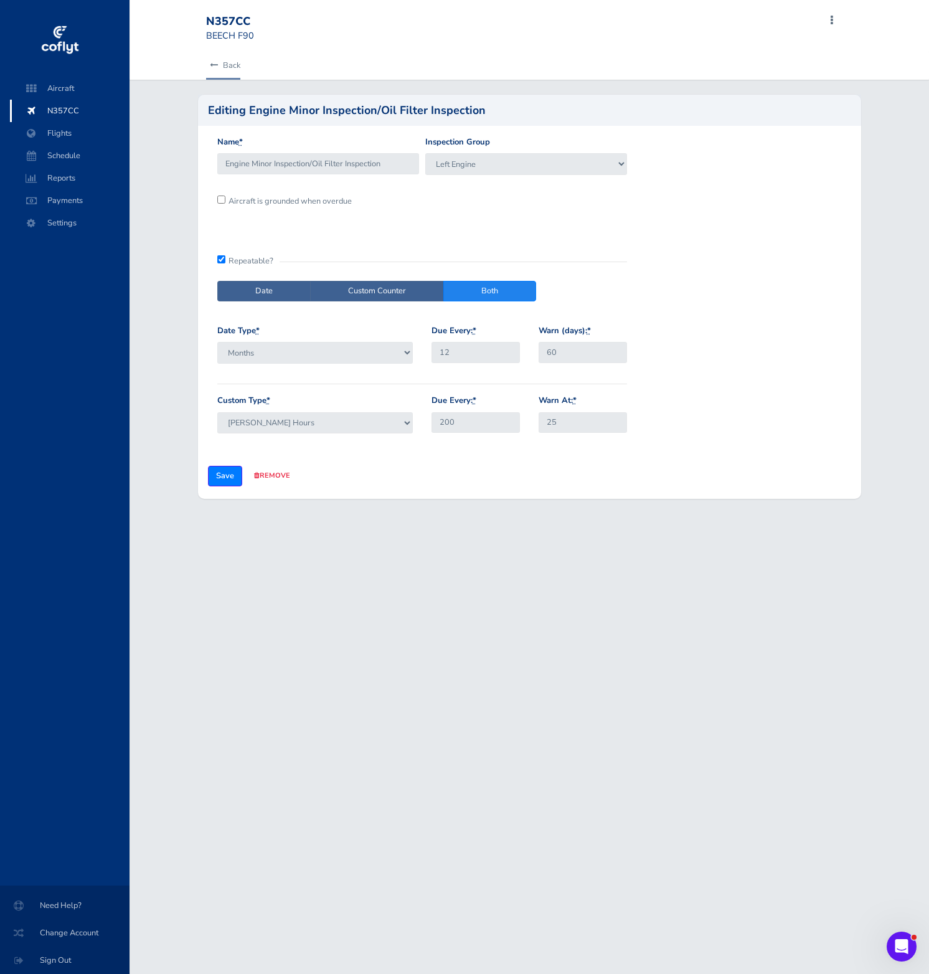
click at [213, 64] on icon at bounding box center [214, 66] width 8 height 8
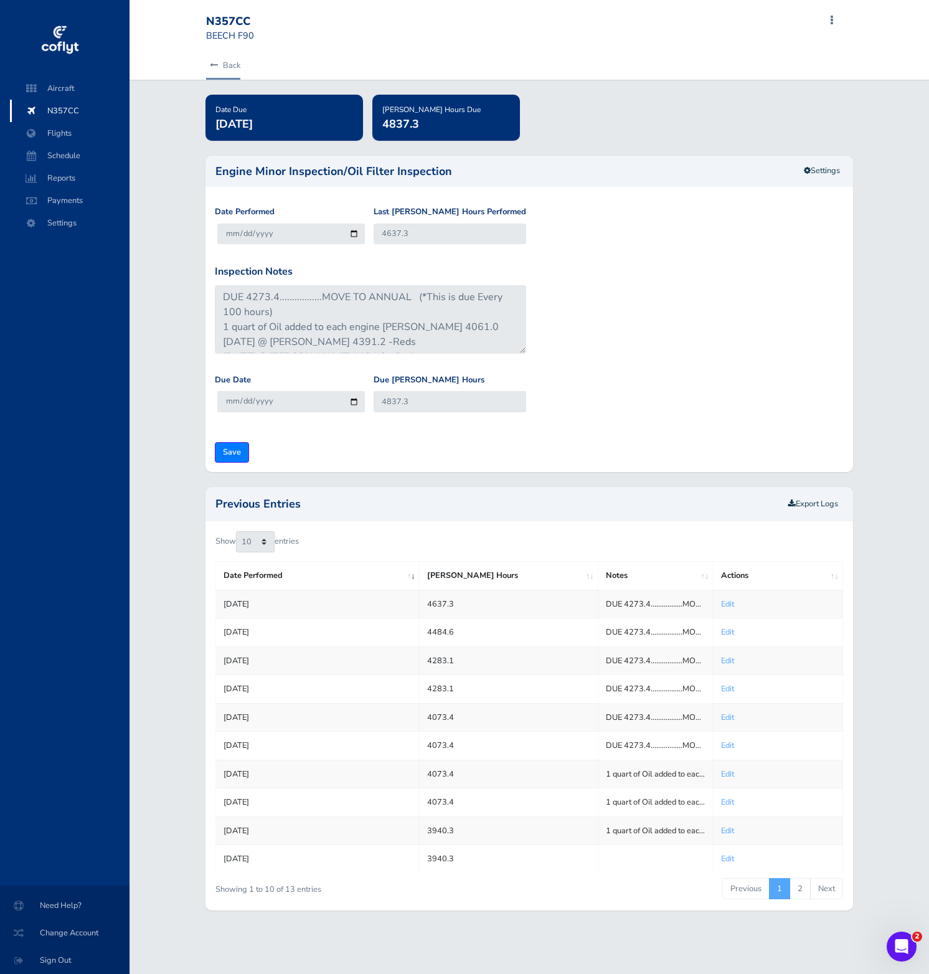
click at [212, 62] on icon at bounding box center [214, 66] width 8 height 8
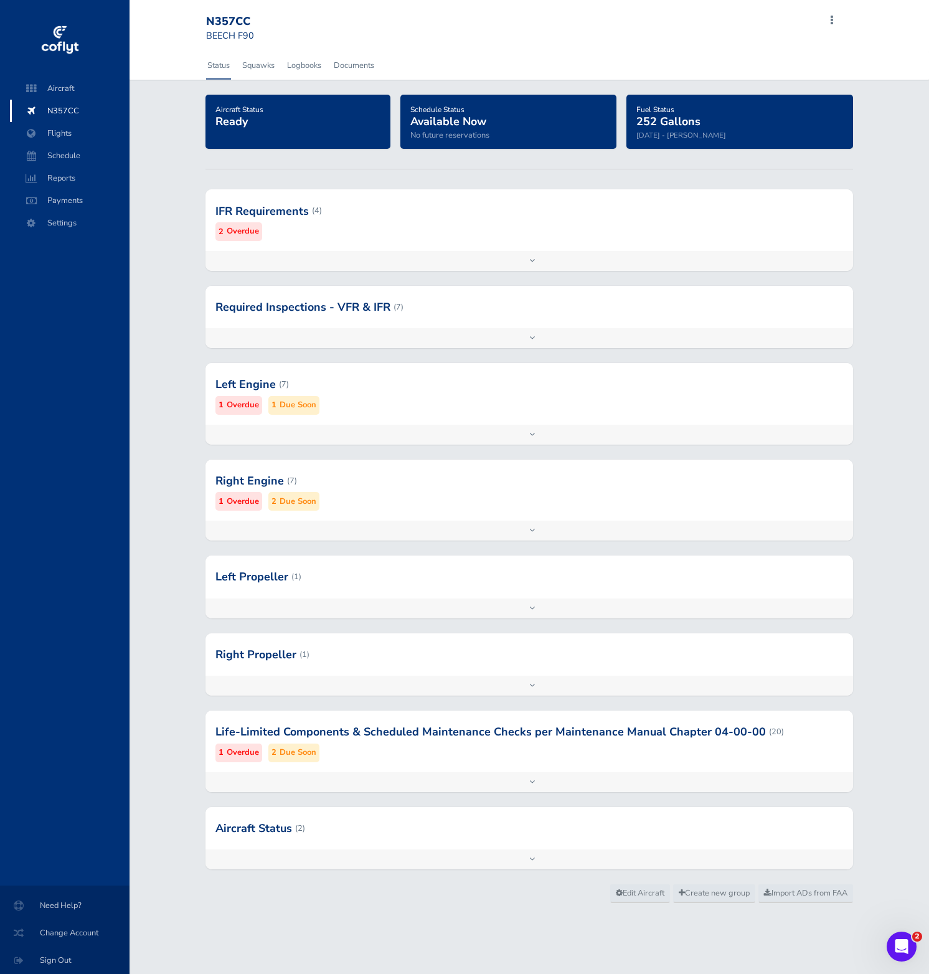
click at [478, 385] on div at bounding box center [529, 384] width 648 height 61
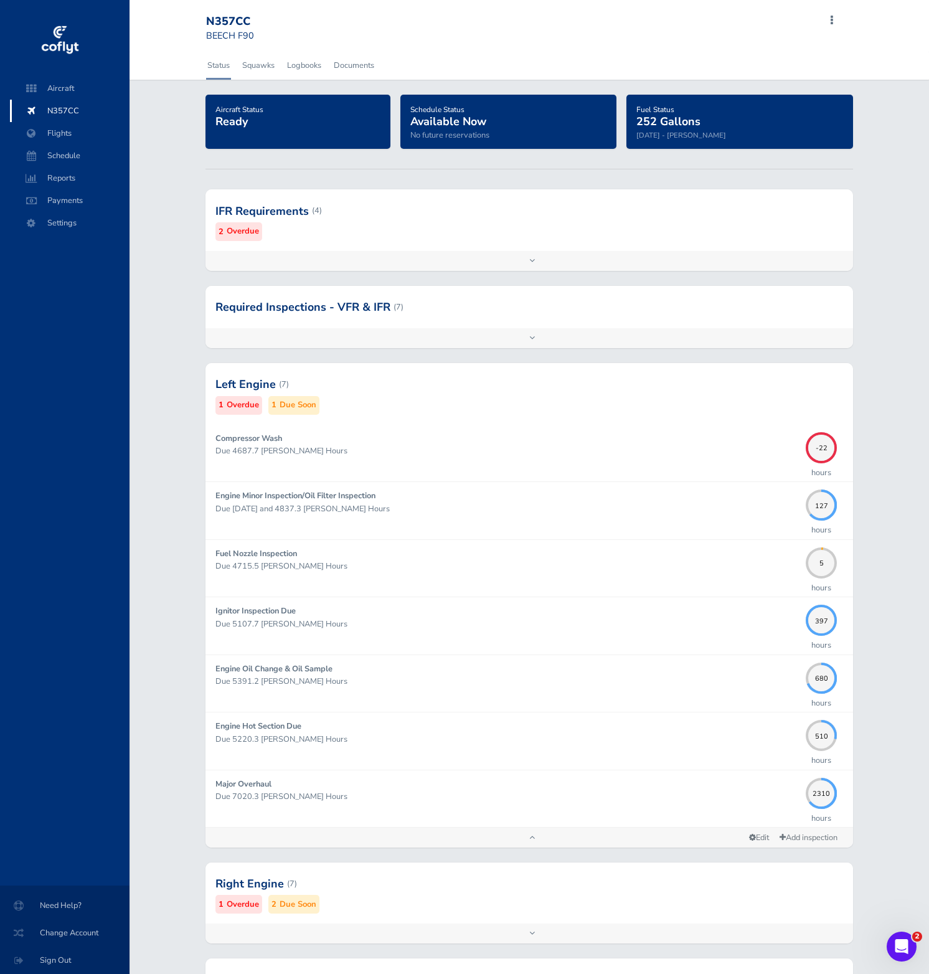
scroll to position [375, 0]
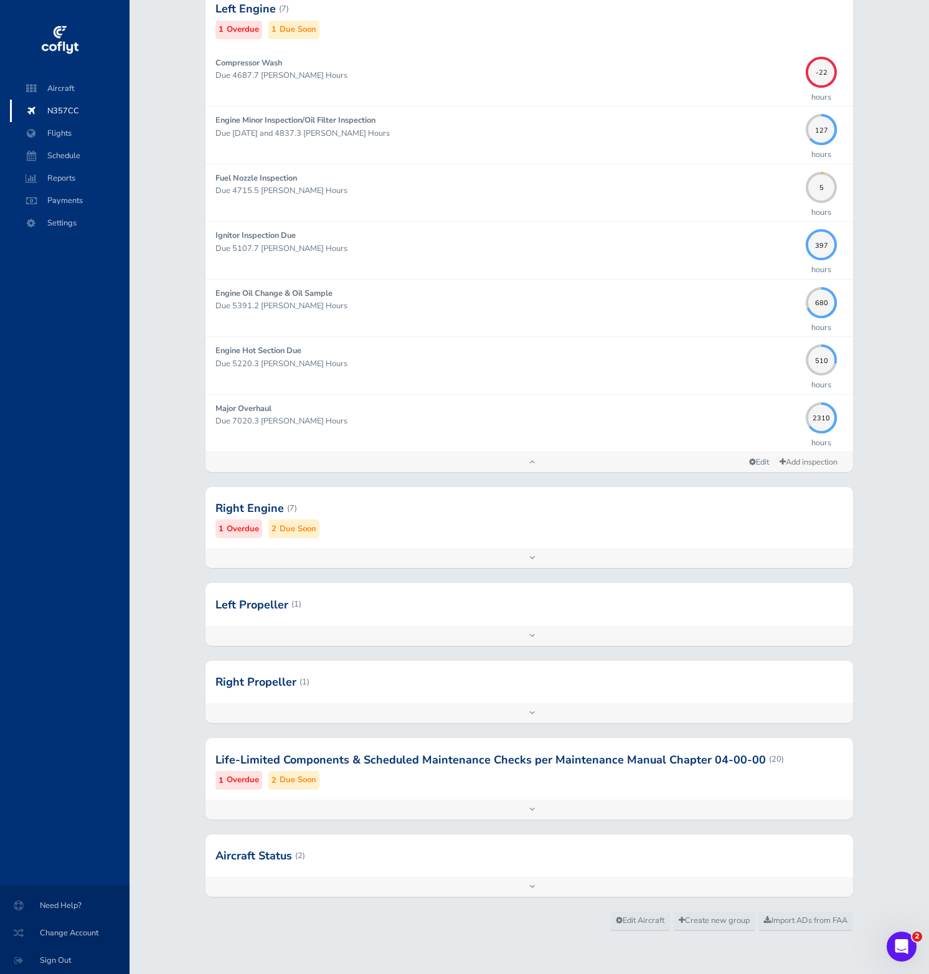
click at [559, 778] on div at bounding box center [529, 759] width 648 height 61
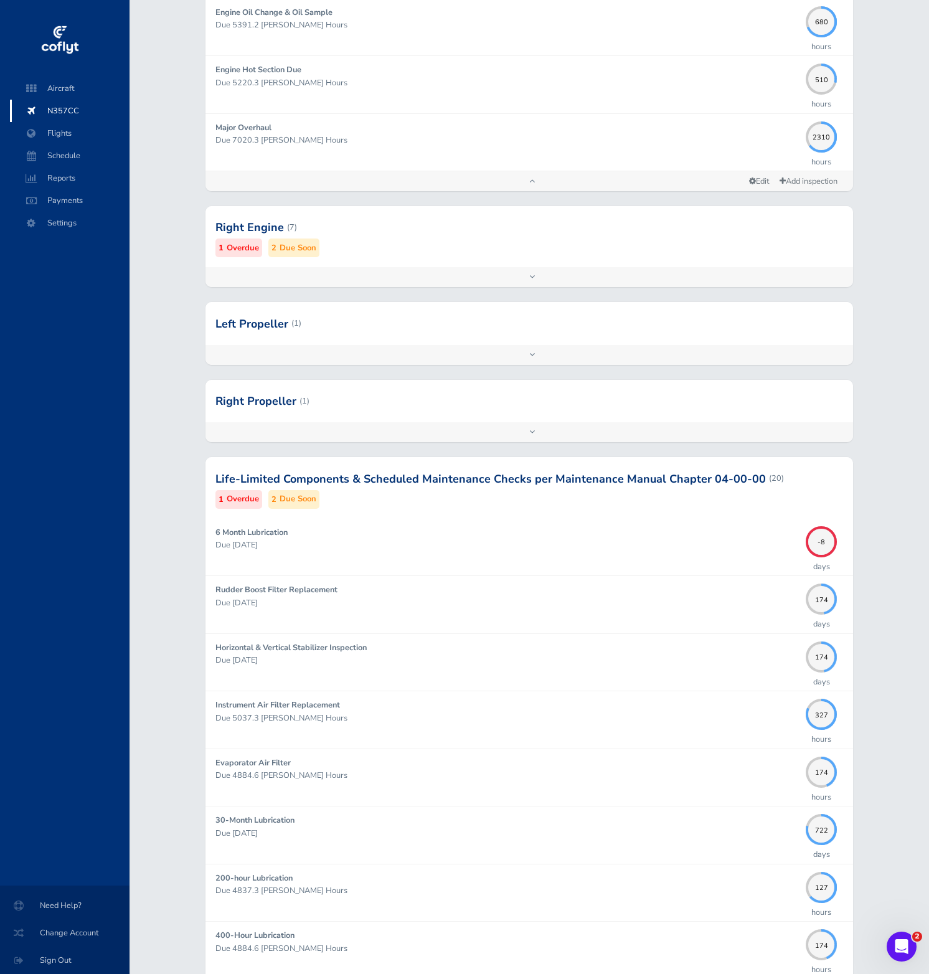
scroll to position [0, 0]
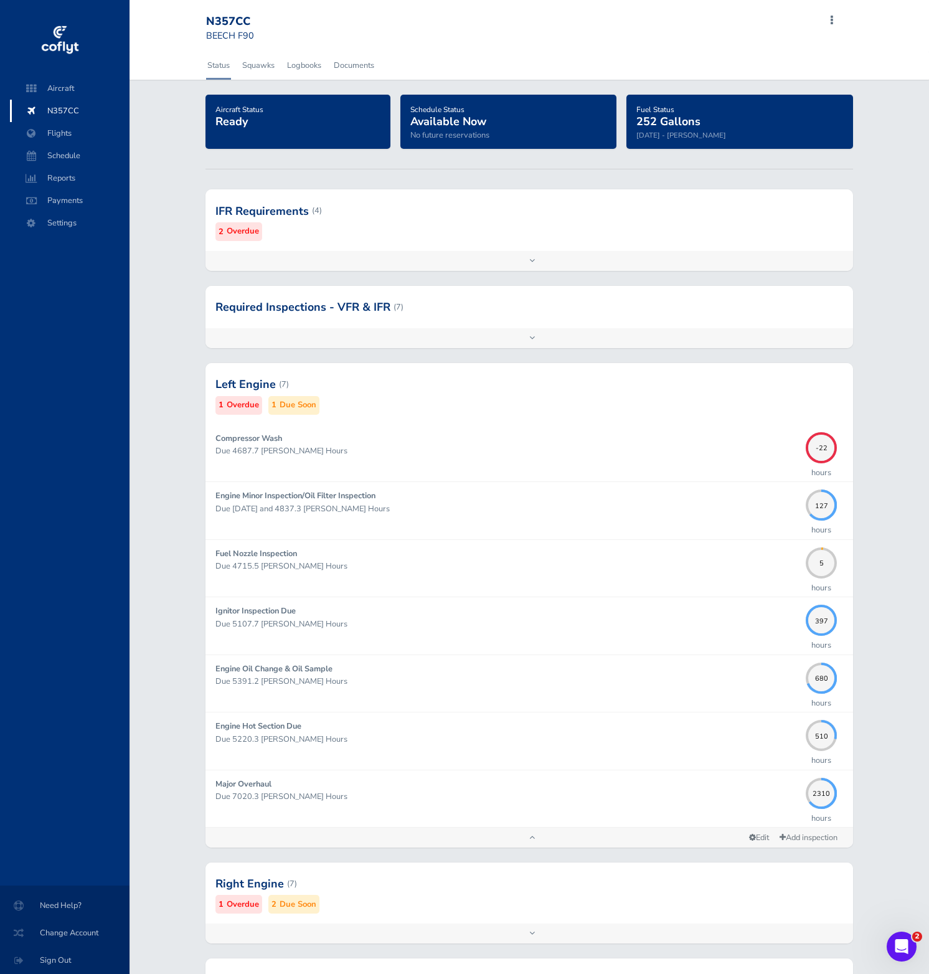
click at [364, 236] on div at bounding box center [529, 210] width 648 height 61
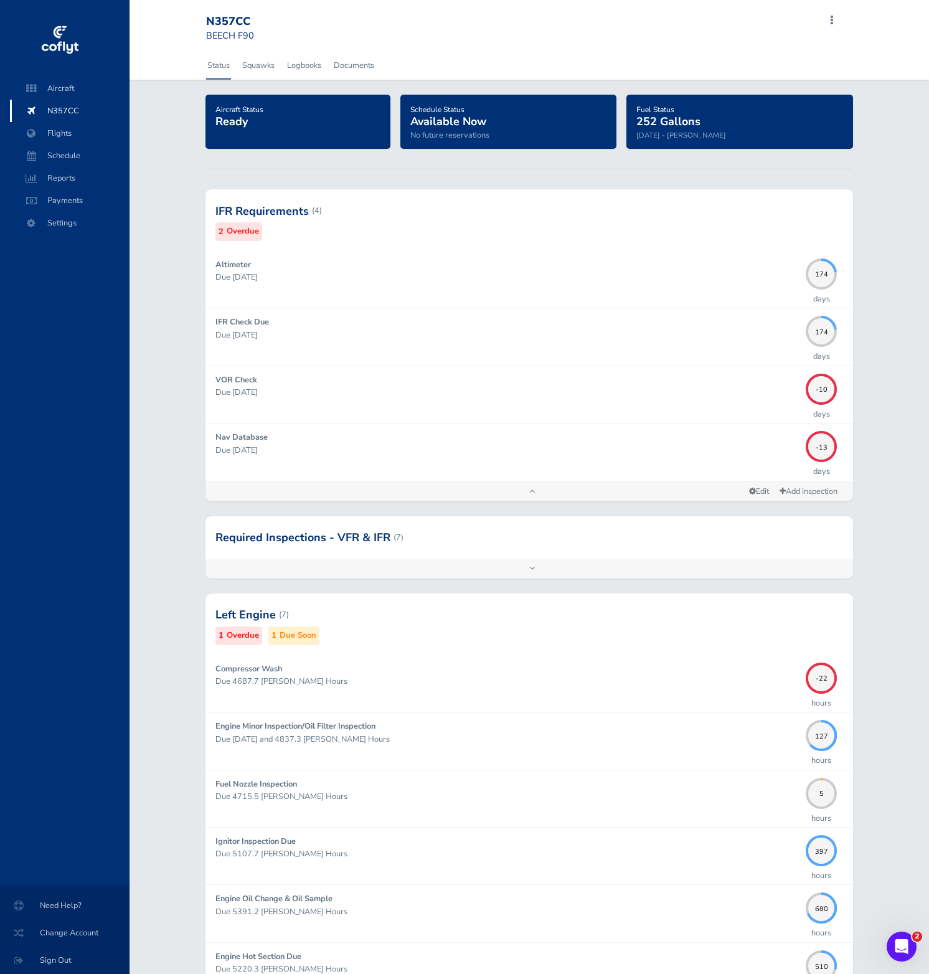
click at [729, 540] on div at bounding box center [529, 537] width 648 height 42
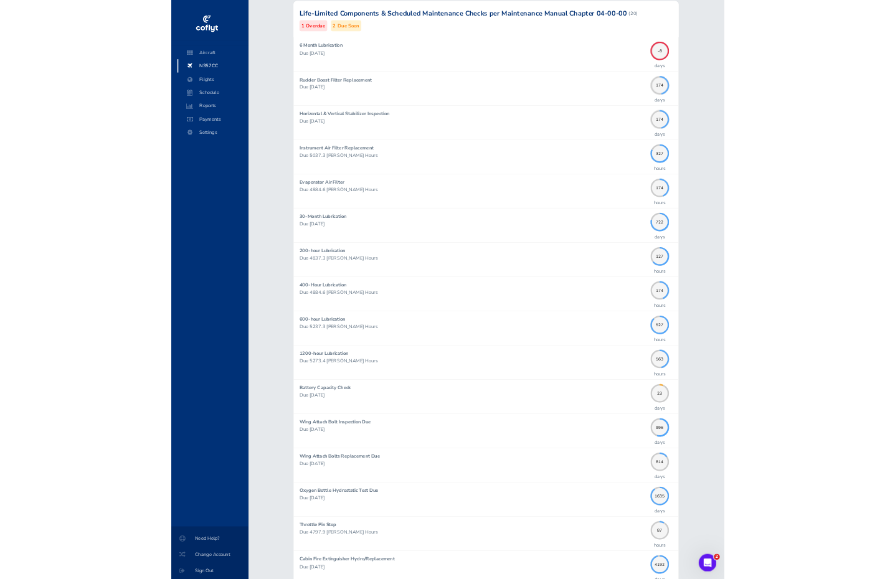
scroll to position [2161, 0]
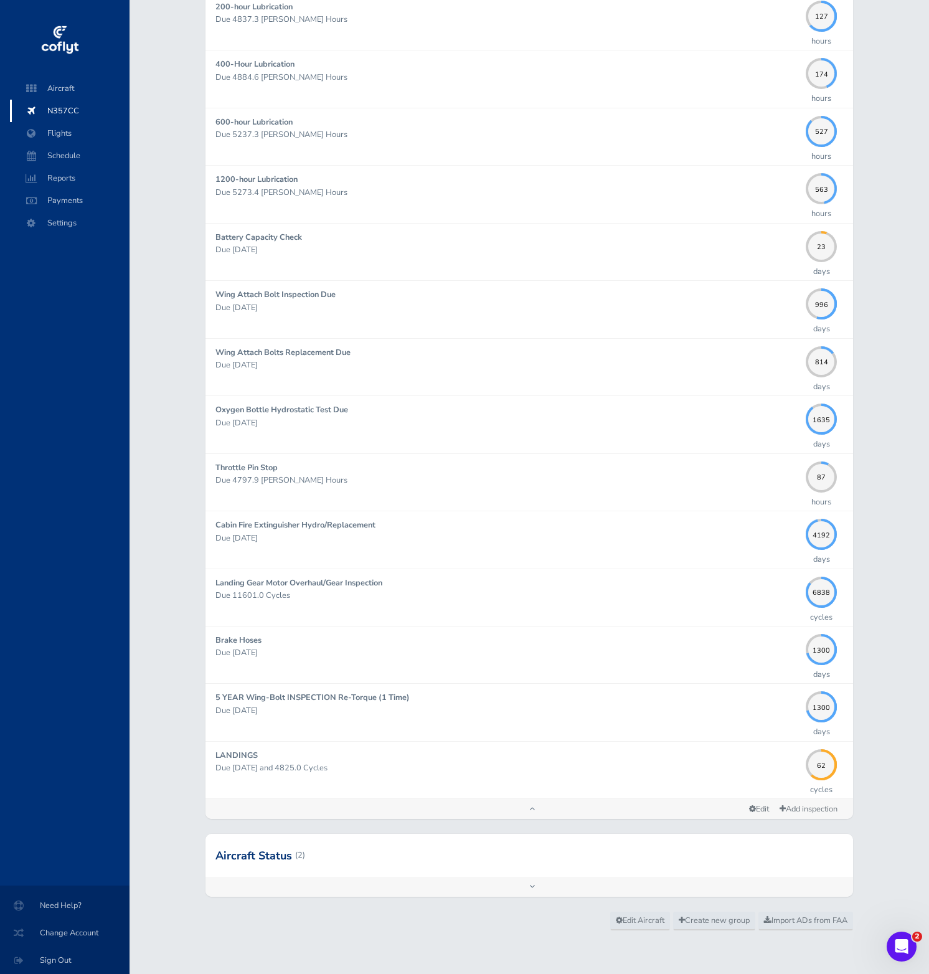
click at [676, 846] on div at bounding box center [529, 855] width 648 height 42
